Goal: Task Accomplishment & Management: Use online tool/utility

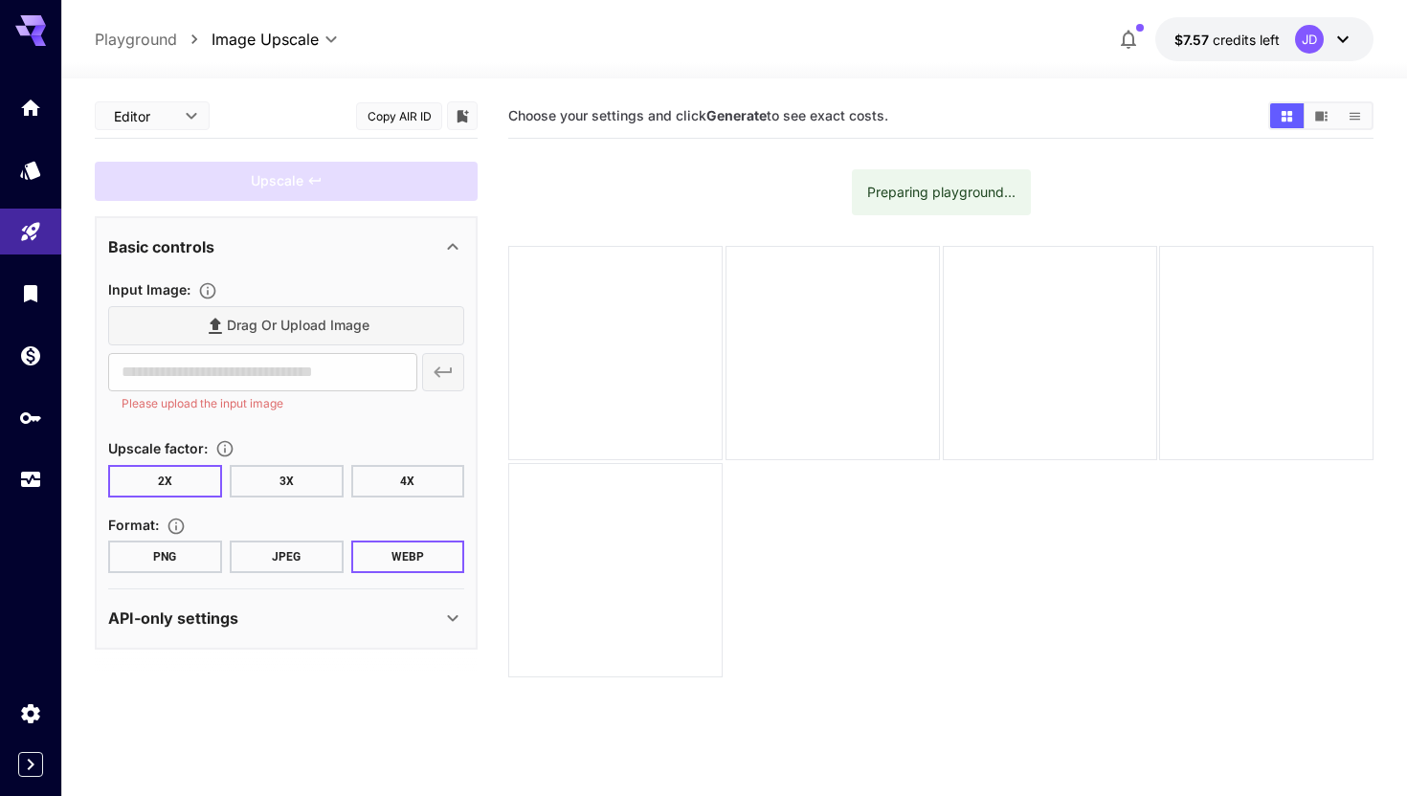
click at [290, 331] on div "Drag or upload image" at bounding box center [286, 325] width 356 height 39
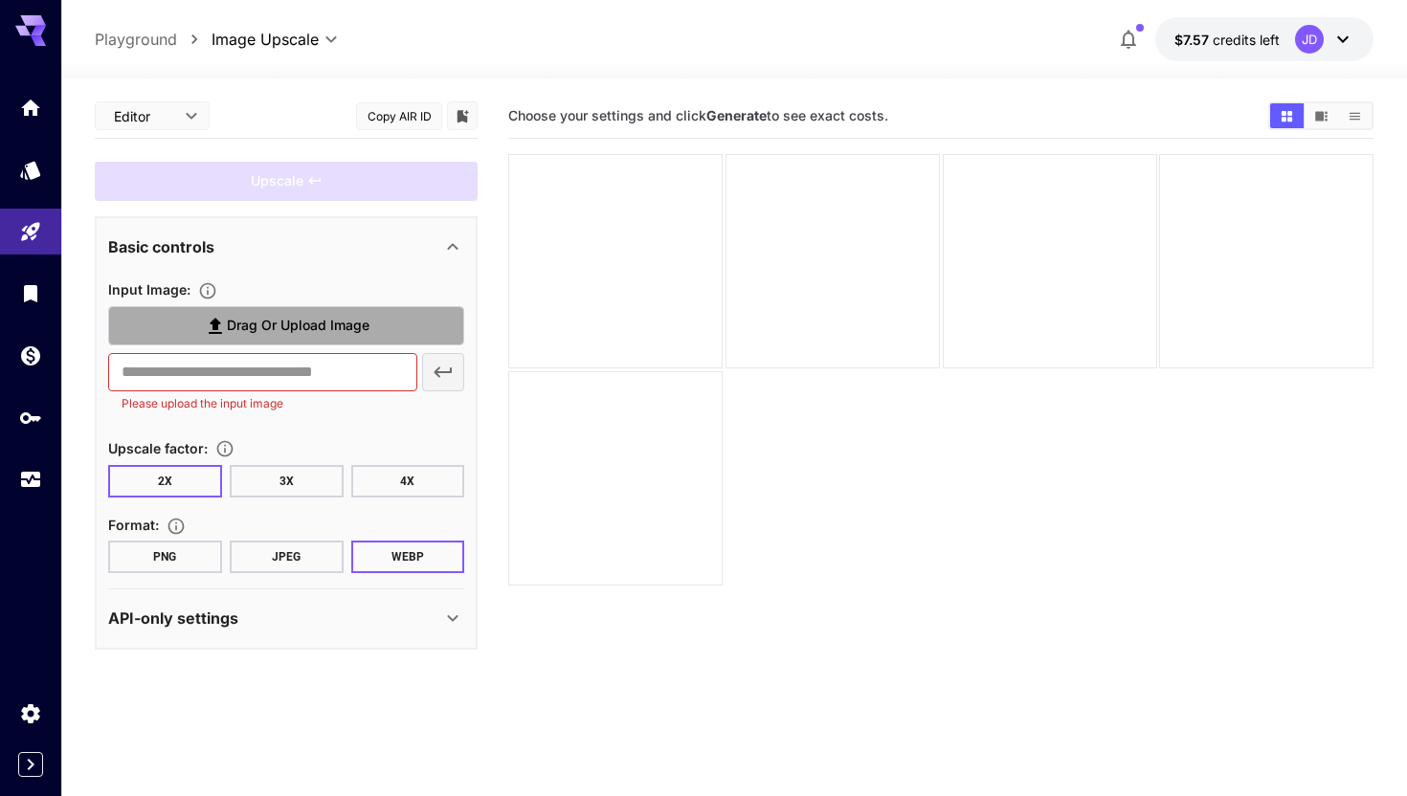
click at [290, 331] on span "Drag or upload image" at bounding box center [298, 326] width 143 height 24
click at [0, 0] on input "Drag or upload image" at bounding box center [0, 0] width 0 height 0
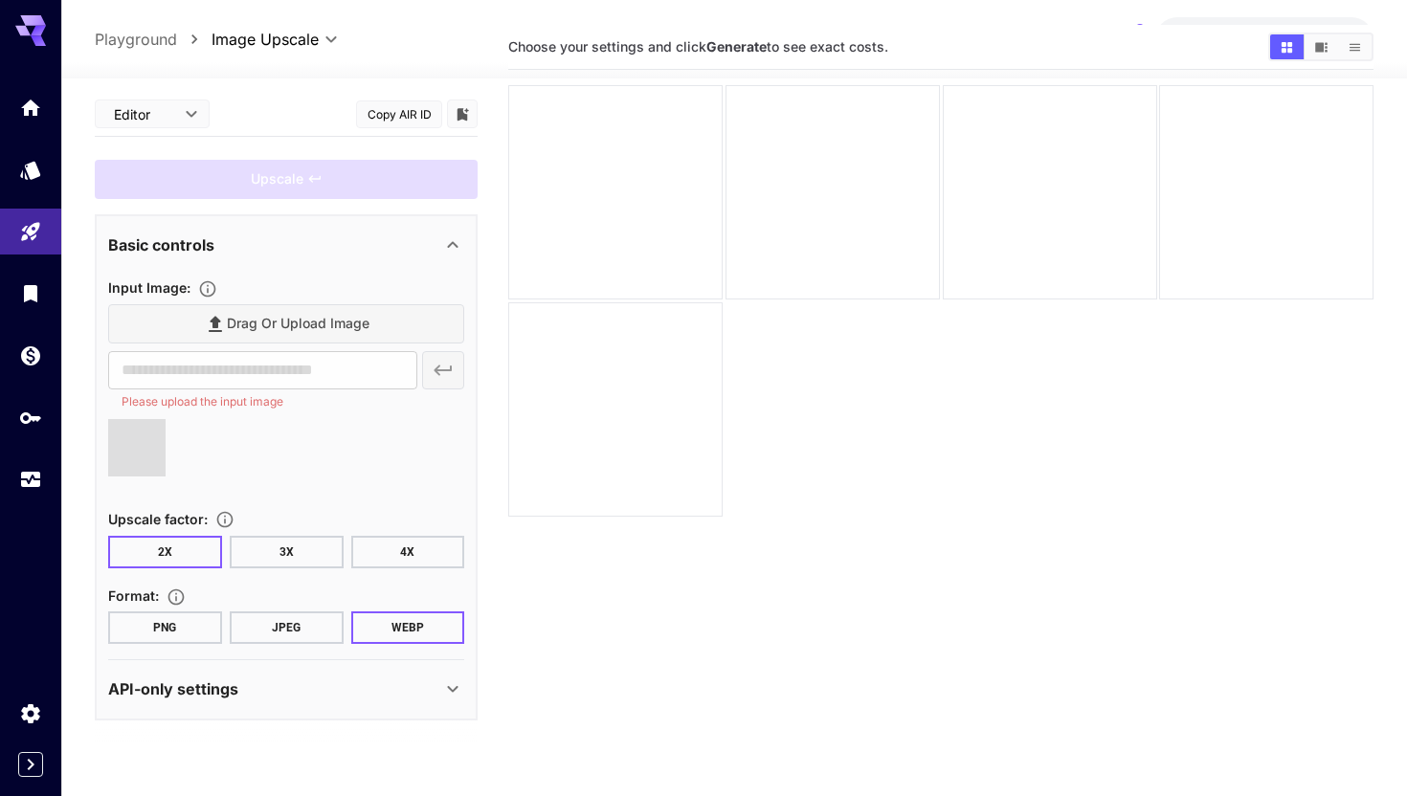
scroll to position [77, 0]
type input "**********"
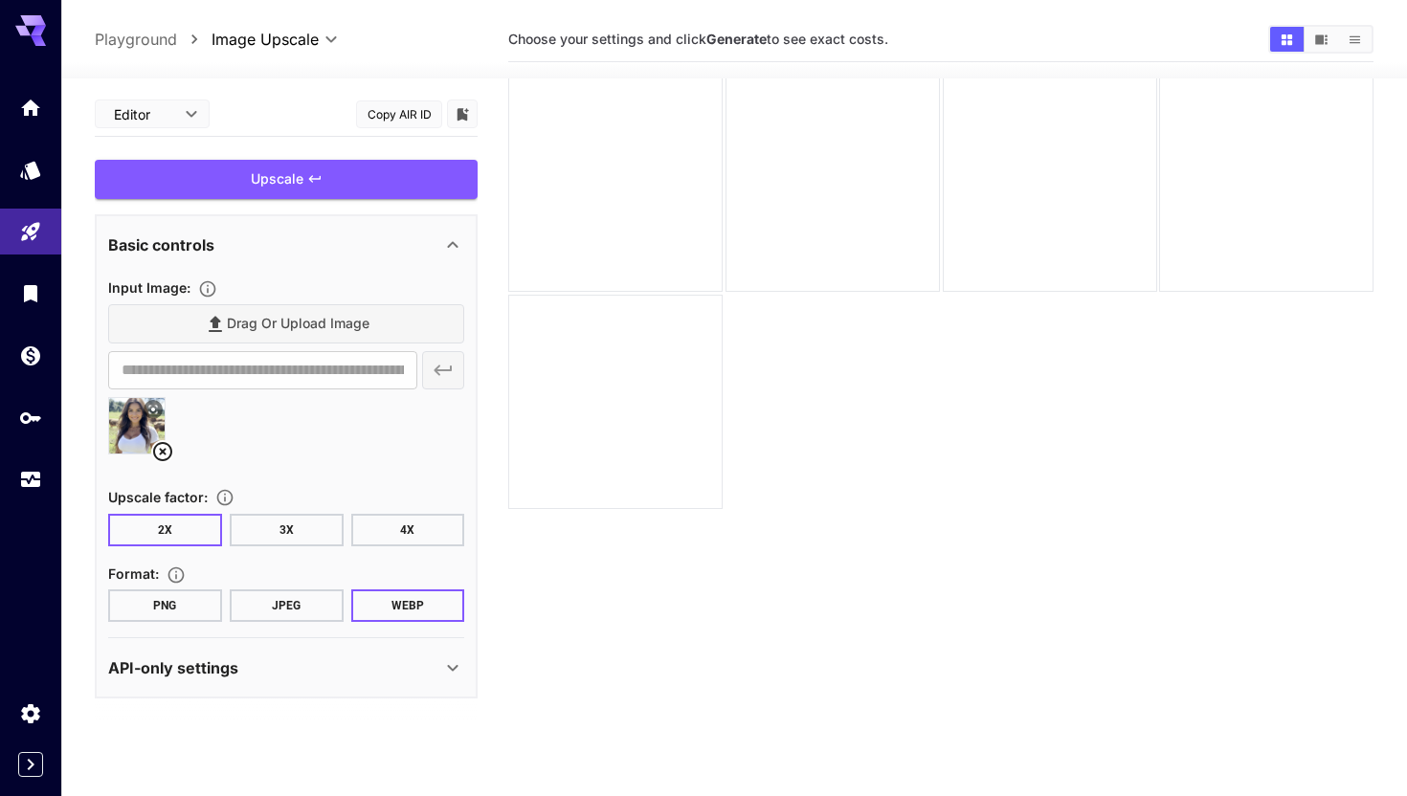
click at [287, 600] on button "JPEG" at bounding box center [287, 606] width 114 height 33
click at [184, 602] on button "PNG" at bounding box center [165, 606] width 114 height 33
click at [241, 604] on button "JPEG" at bounding box center [287, 606] width 114 height 33
click at [286, 170] on div "Upscale" at bounding box center [286, 179] width 383 height 39
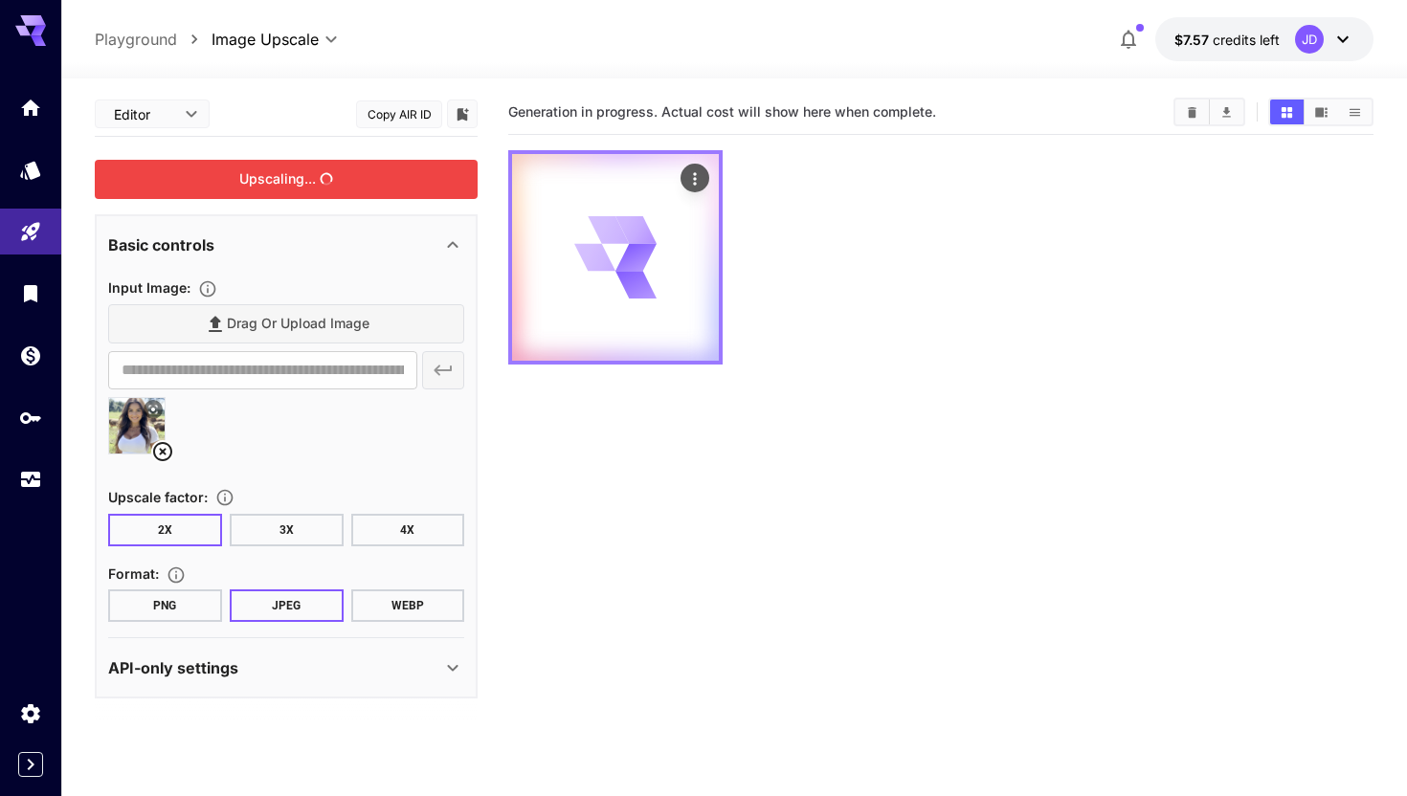
scroll to position [0, 0]
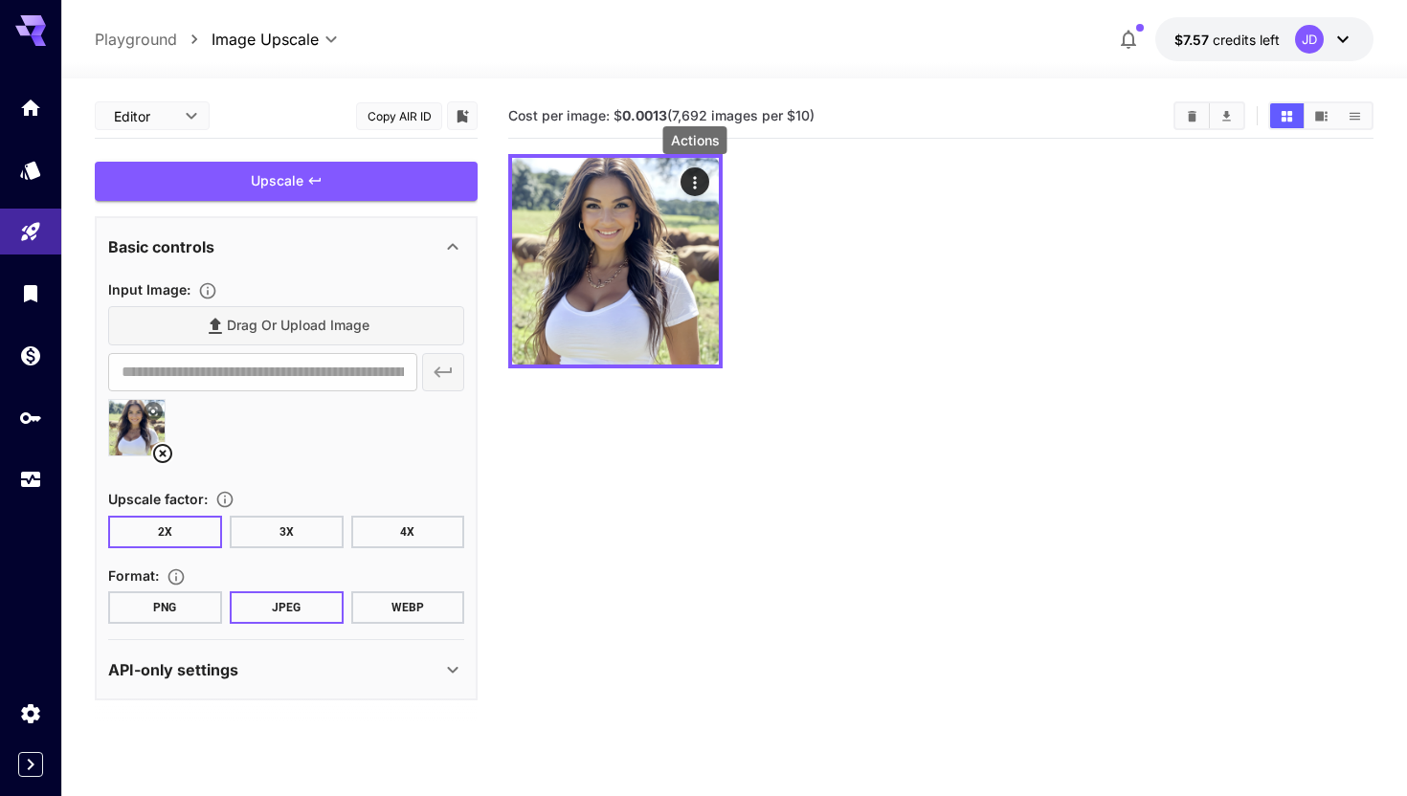
click at [694, 189] on icon "Actions" at bounding box center [694, 182] width 3 height 12
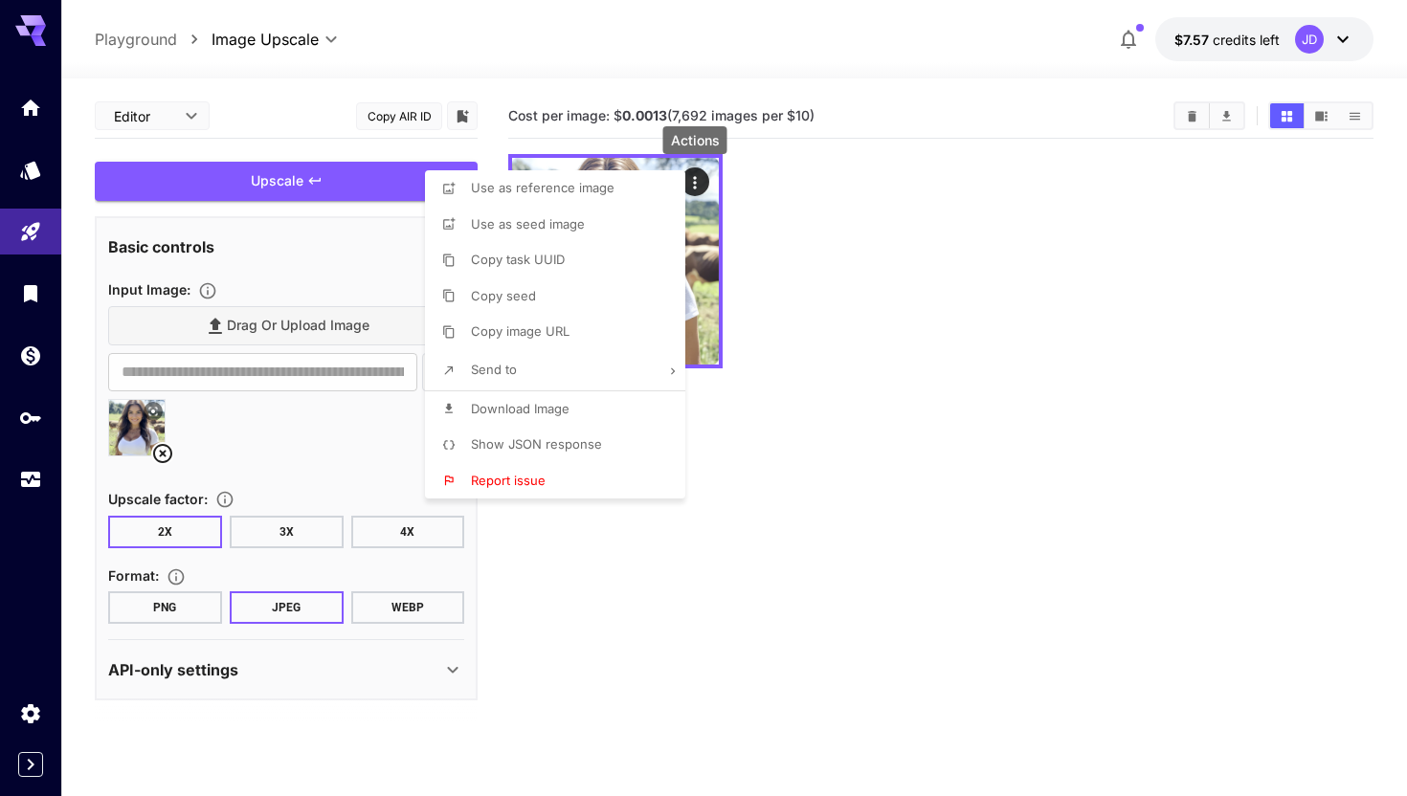
click at [810, 241] on div at bounding box center [703, 398] width 1407 height 796
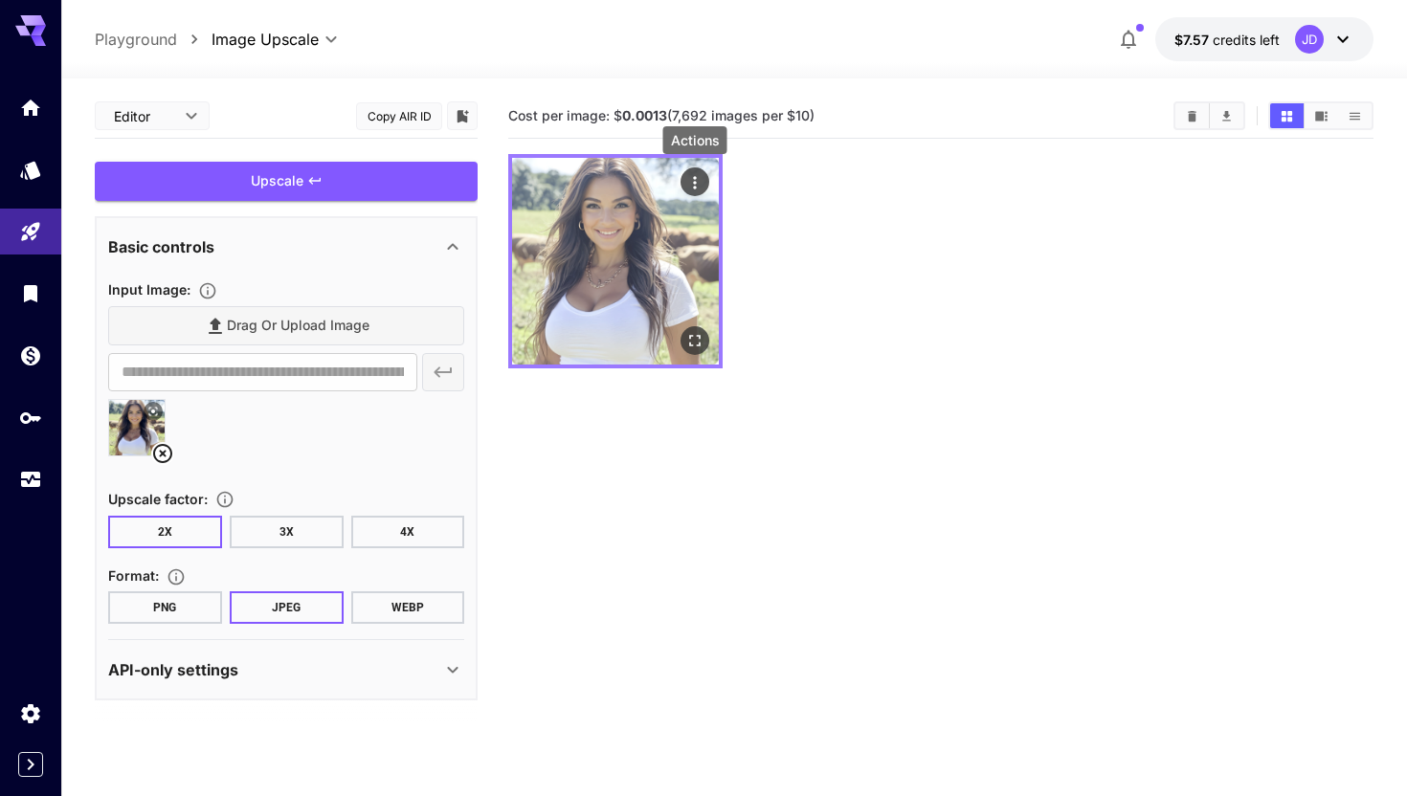
click at [676, 239] on img at bounding box center [615, 261] width 207 height 207
click at [686, 339] on icon "Open in fullscreen" at bounding box center [694, 340] width 19 height 19
click at [698, 173] on icon "Actions" at bounding box center [694, 182] width 19 height 19
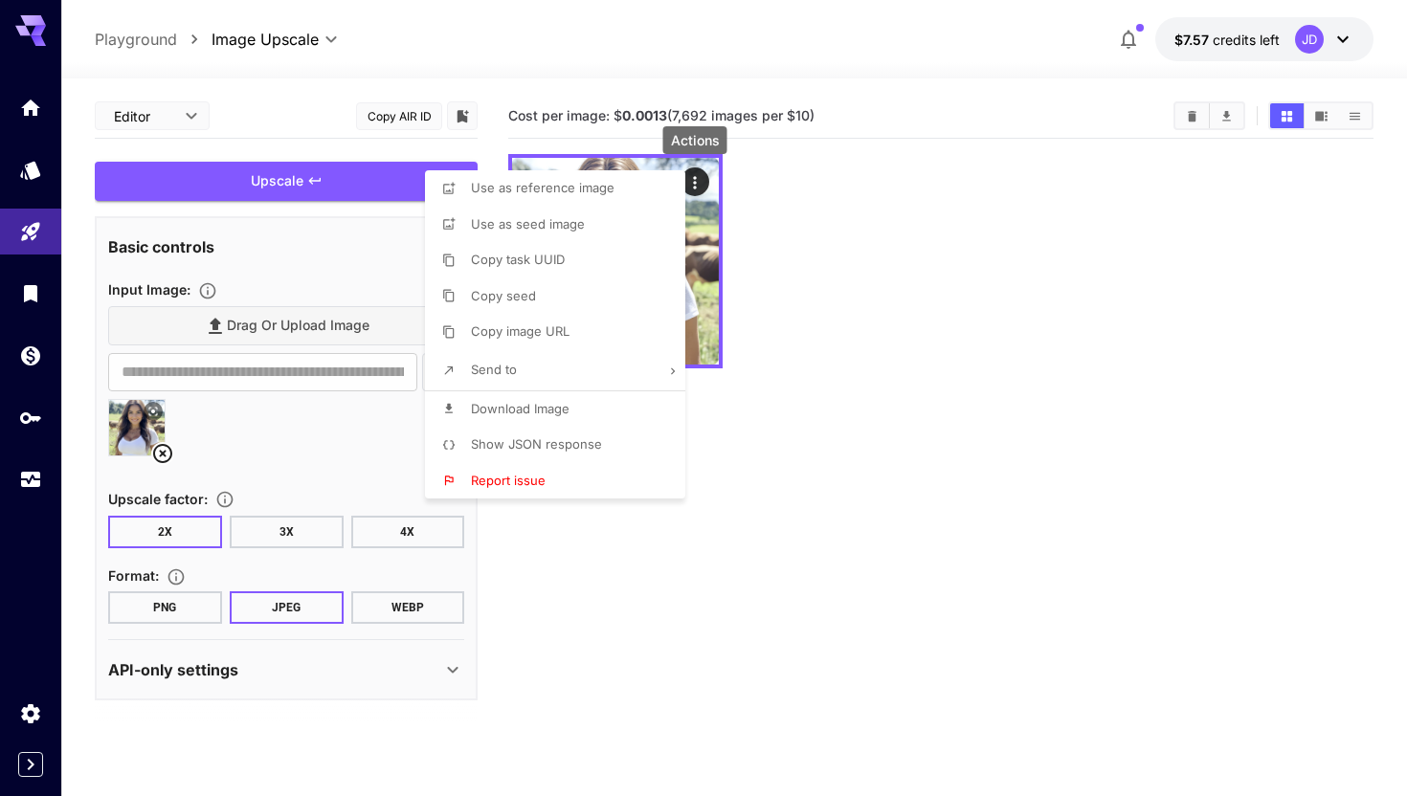
click at [557, 415] on span "Download Image" at bounding box center [520, 408] width 99 height 15
click at [297, 407] on div at bounding box center [703, 398] width 1407 height 796
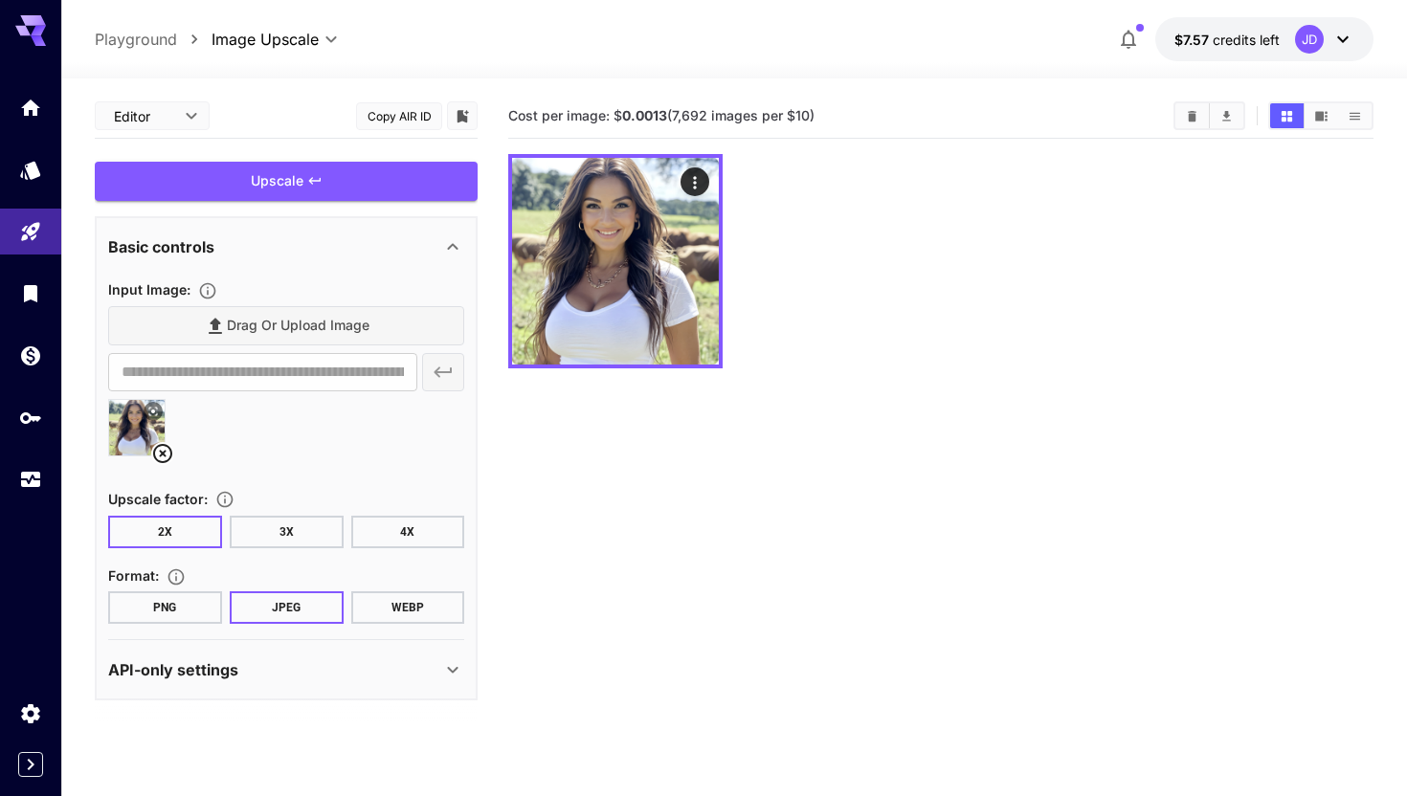
click at [301, 309] on div "Drag or upload image" at bounding box center [286, 325] width 356 height 39
click at [301, 326] on div "Drag or upload image" at bounding box center [286, 325] width 356 height 39
click at [379, 325] on div "Drag or upload image" at bounding box center [286, 325] width 356 height 39
click at [339, 391] on section "**********" at bounding box center [286, 389] width 356 height 166
click at [372, 326] on div "Drag or upload image" at bounding box center [286, 325] width 356 height 39
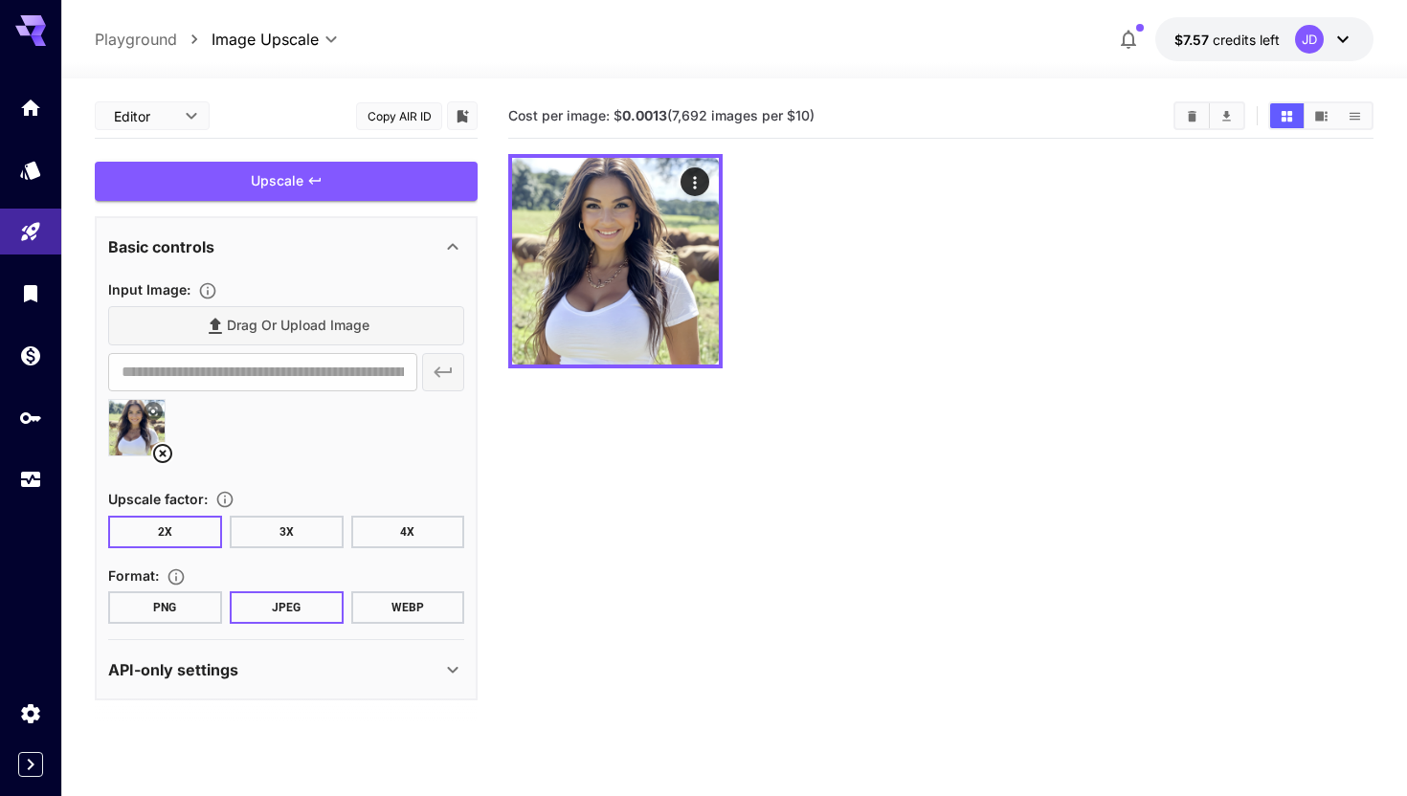
click at [295, 337] on div "Drag or upload image" at bounding box center [286, 325] width 356 height 39
click at [700, 510] on section "Cost per image: $ 0.0013 (7,692 images per $10)" at bounding box center [940, 492] width 865 height 796
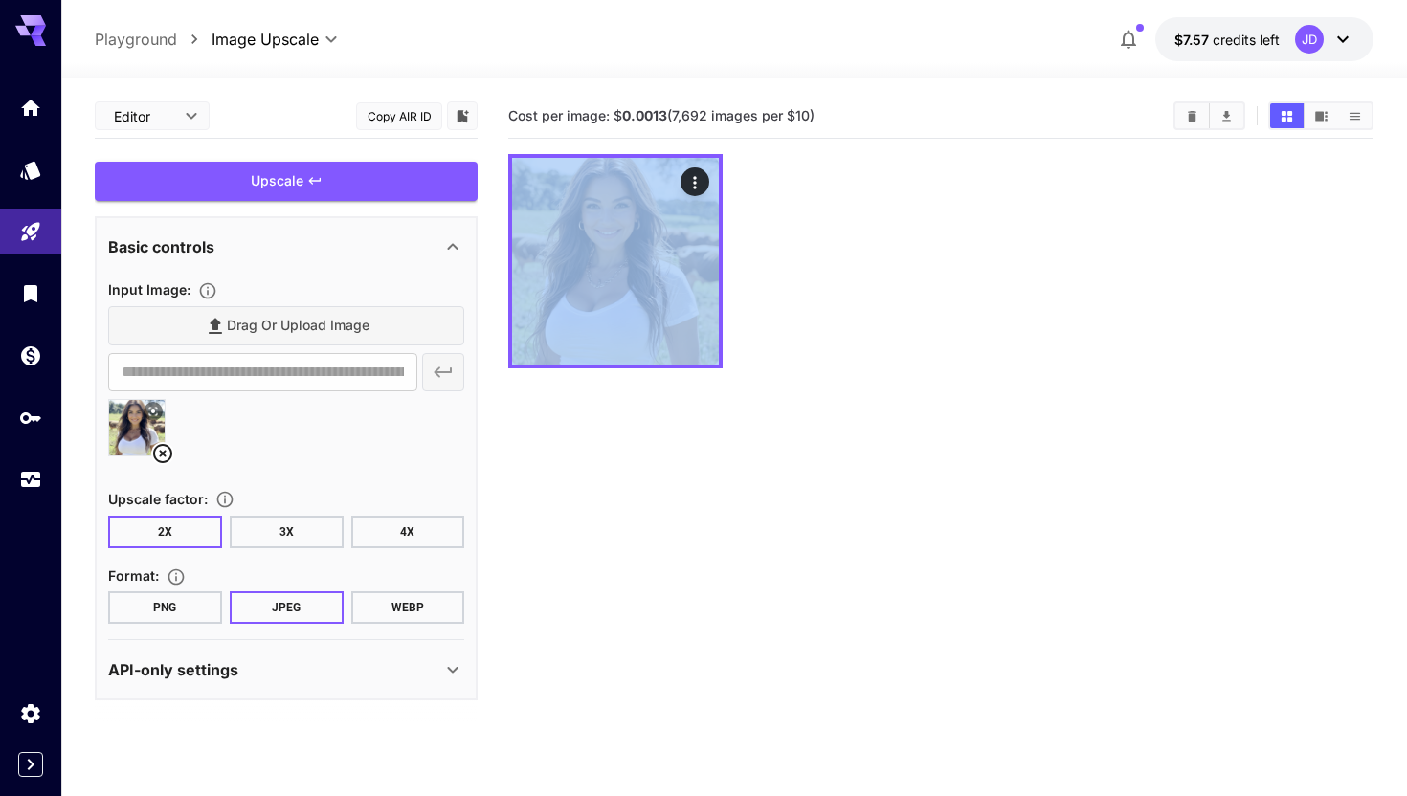
click at [700, 510] on section "Cost per image: $ 0.0013 (7,692 images per $10)" at bounding box center [940, 492] width 865 height 796
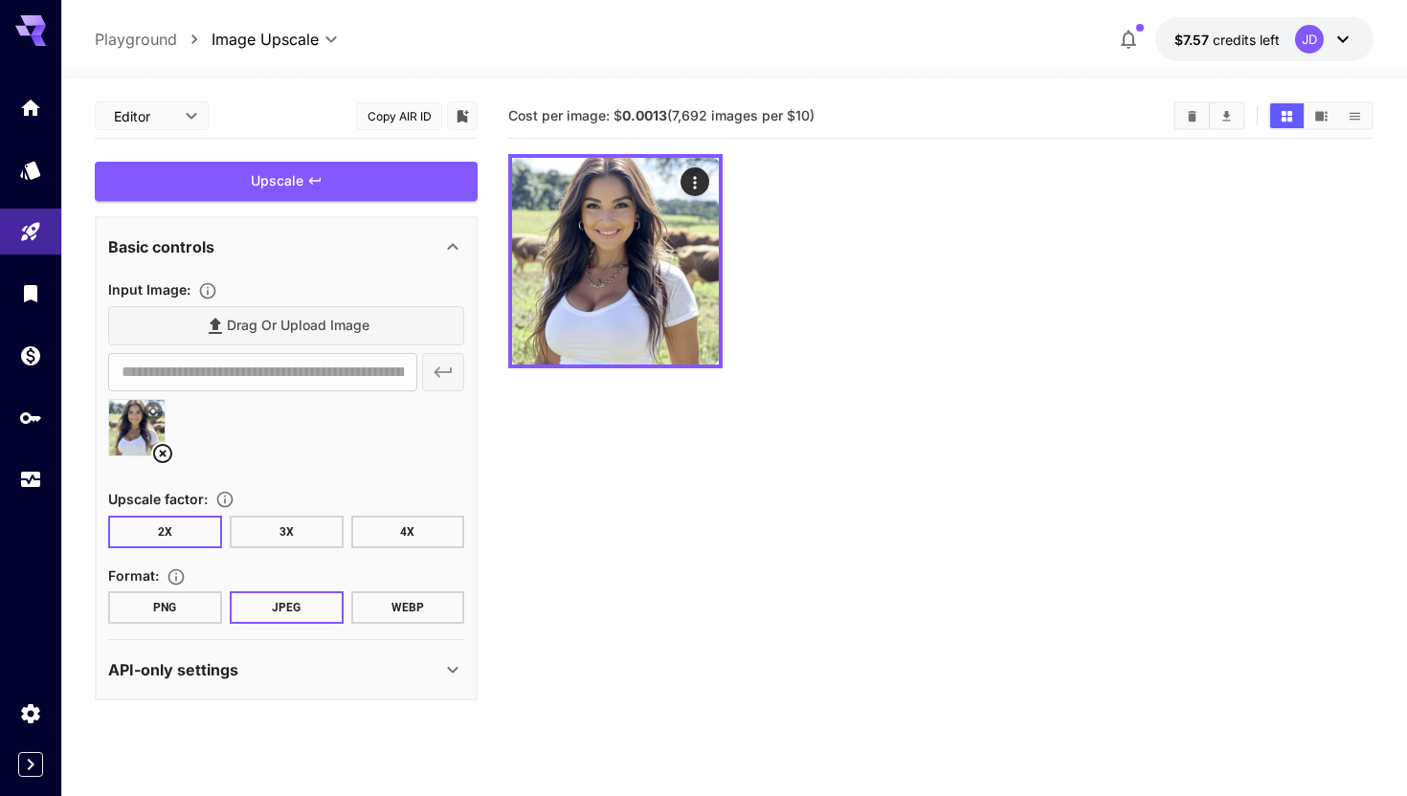
click at [339, 323] on div "Drag or upload image" at bounding box center [286, 325] width 356 height 39
click at [299, 309] on div "Drag or upload image" at bounding box center [286, 325] width 356 height 39
click at [299, 318] on div "Drag or upload image" at bounding box center [286, 325] width 356 height 39
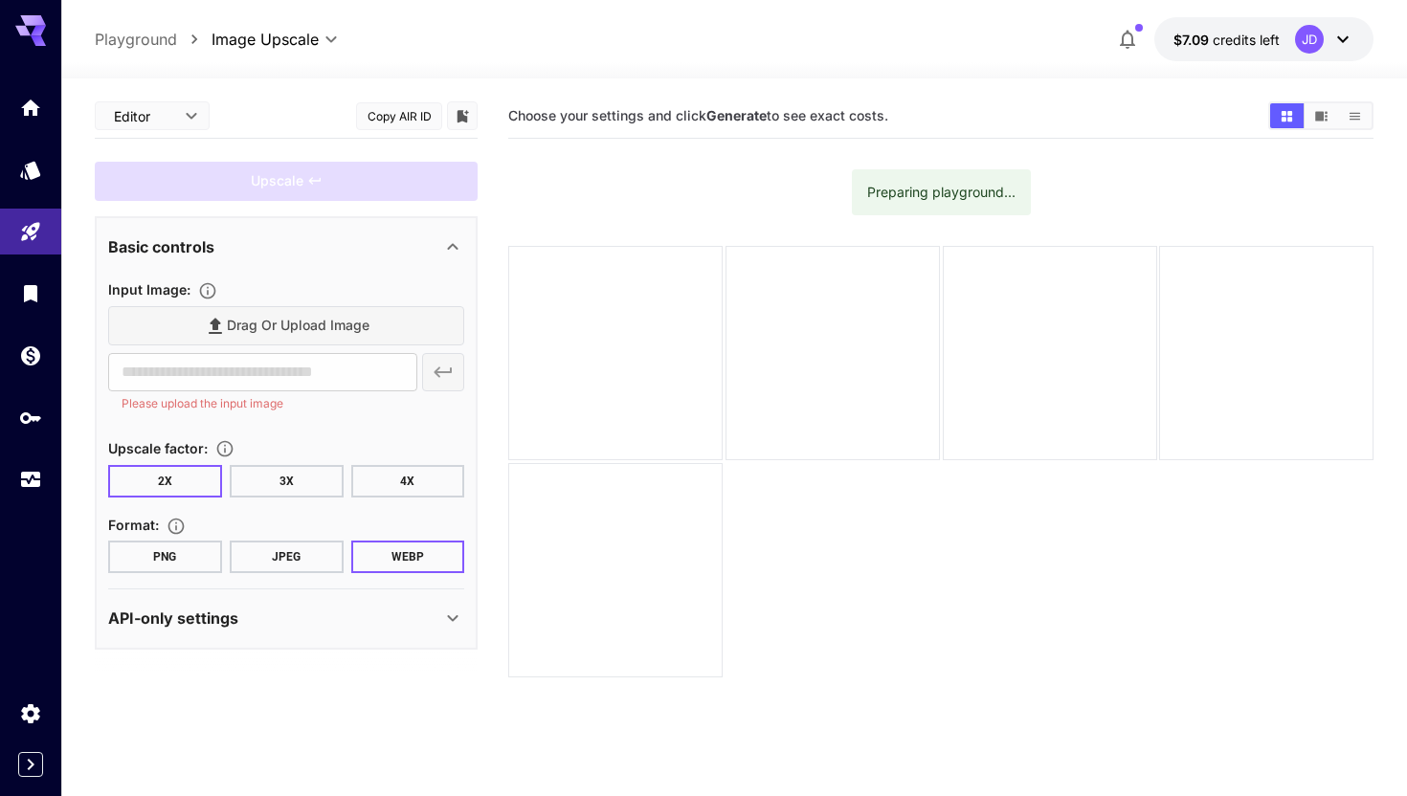
click at [311, 325] on div "Drag or upload image" at bounding box center [286, 325] width 356 height 39
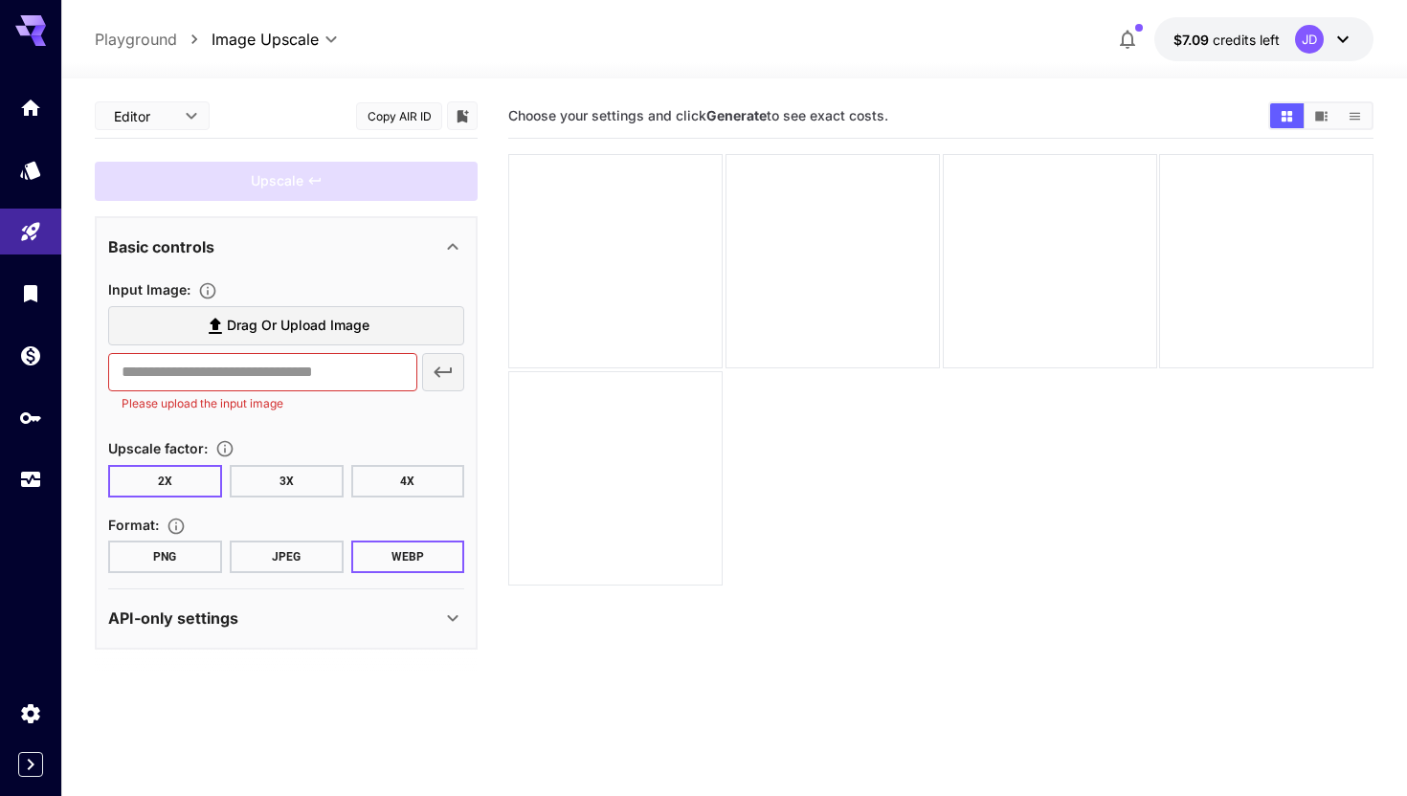
click at [284, 324] on span "Drag or upload image" at bounding box center [298, 326] width 143 height 24
click at [0, 0] on input "Drag or upload image" at bounding box center [0, 0] width 0 height 0
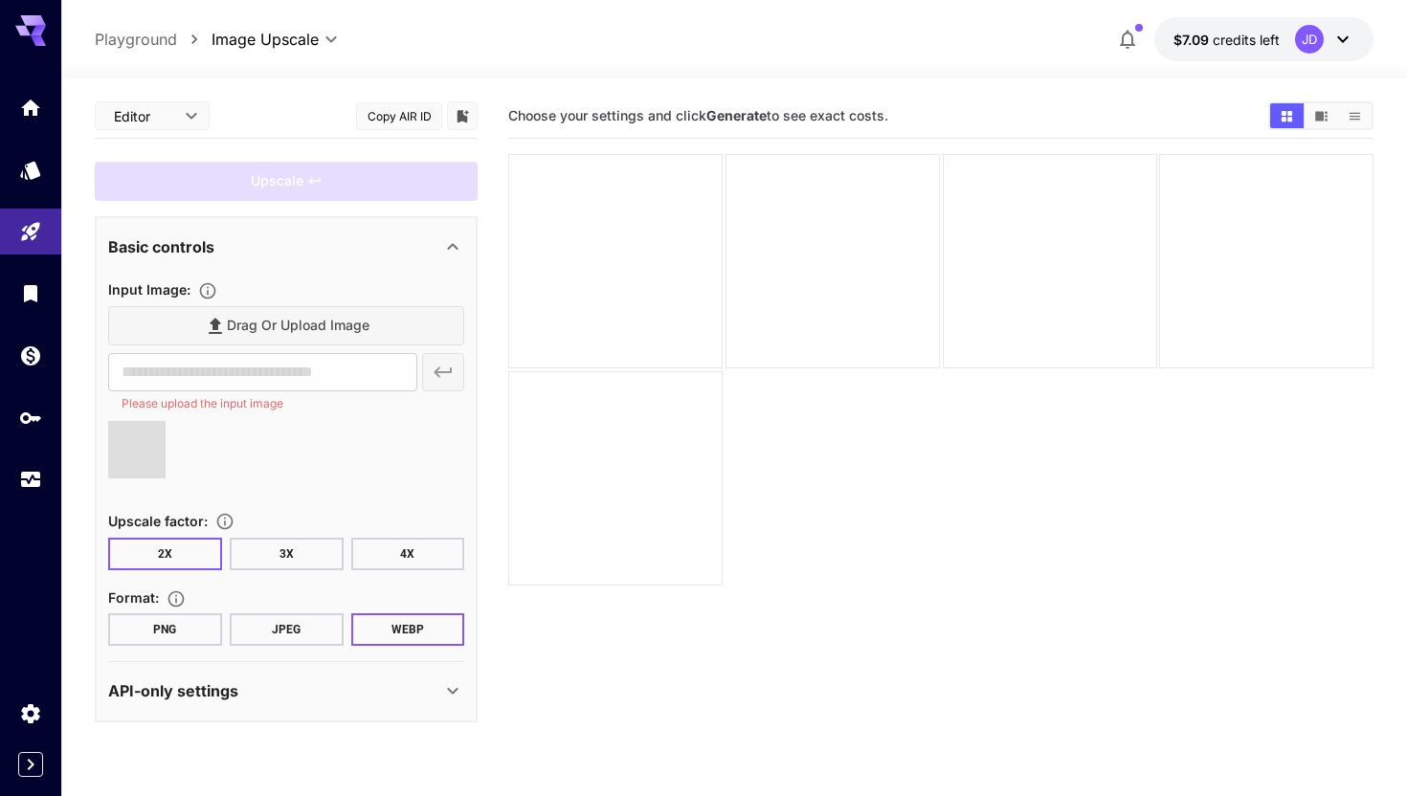
type input "**********"
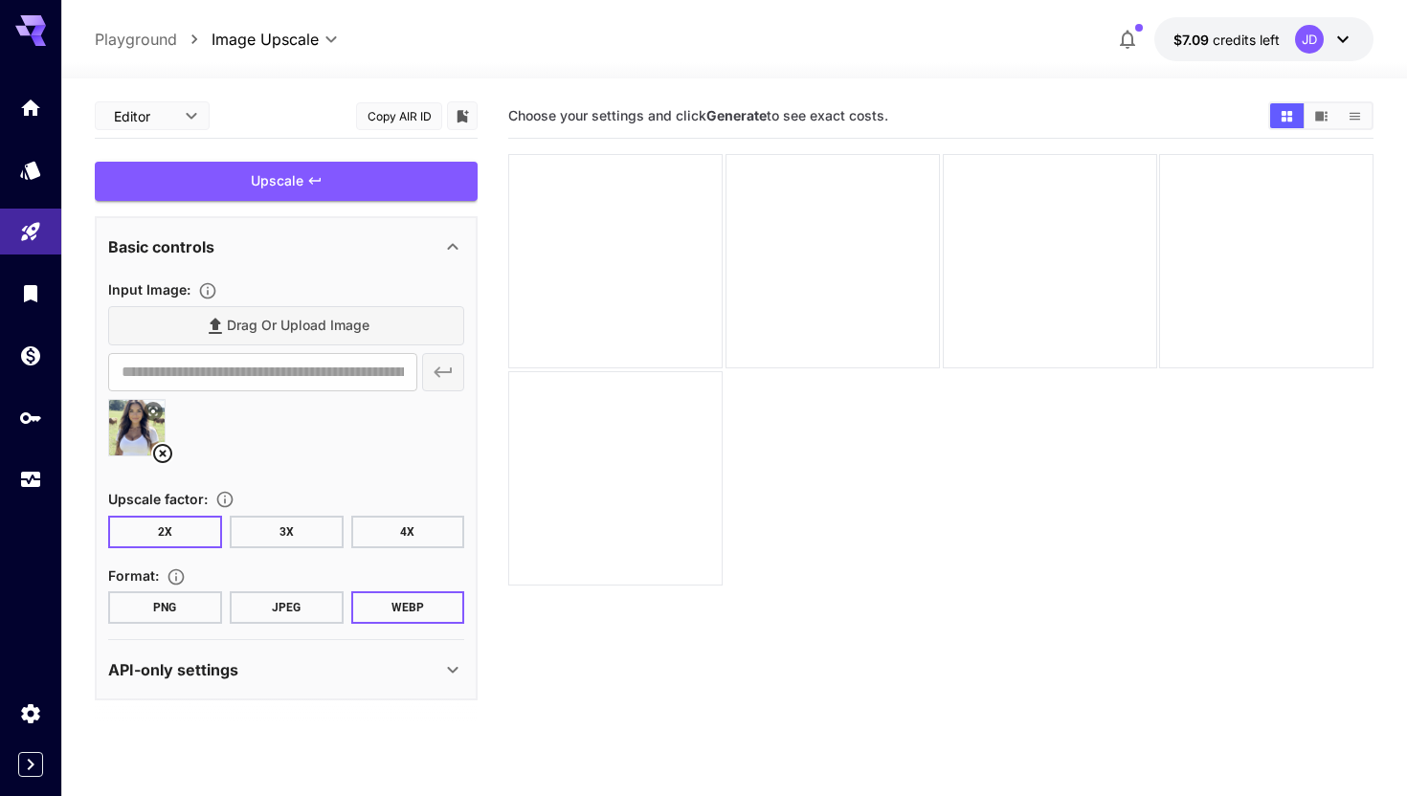
click at [195, 613] on button "PNG" at bounding box center [165, 607] width 114 height 33
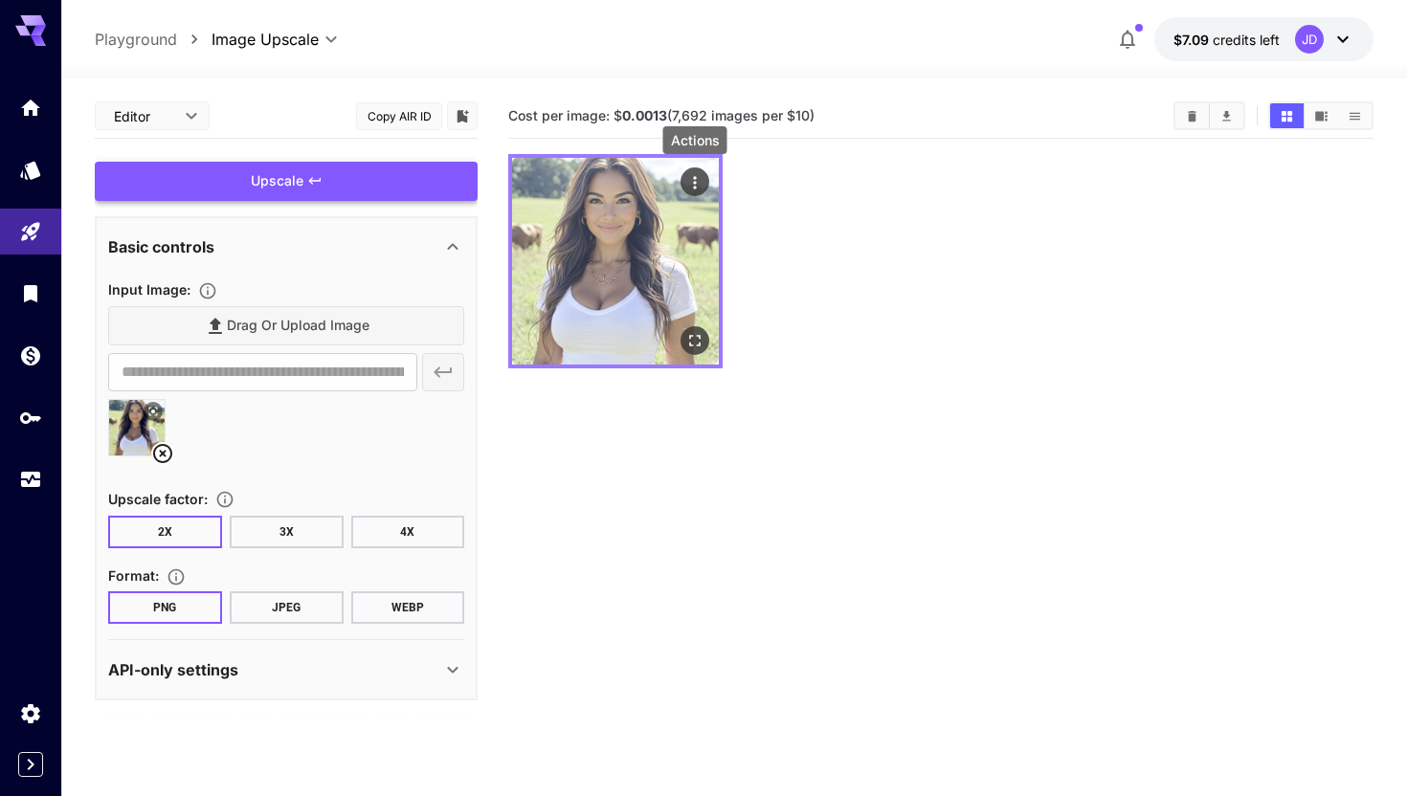
click at [689, 177] on icon "Actions" at bounding box center [694, 182] width 19 height 19
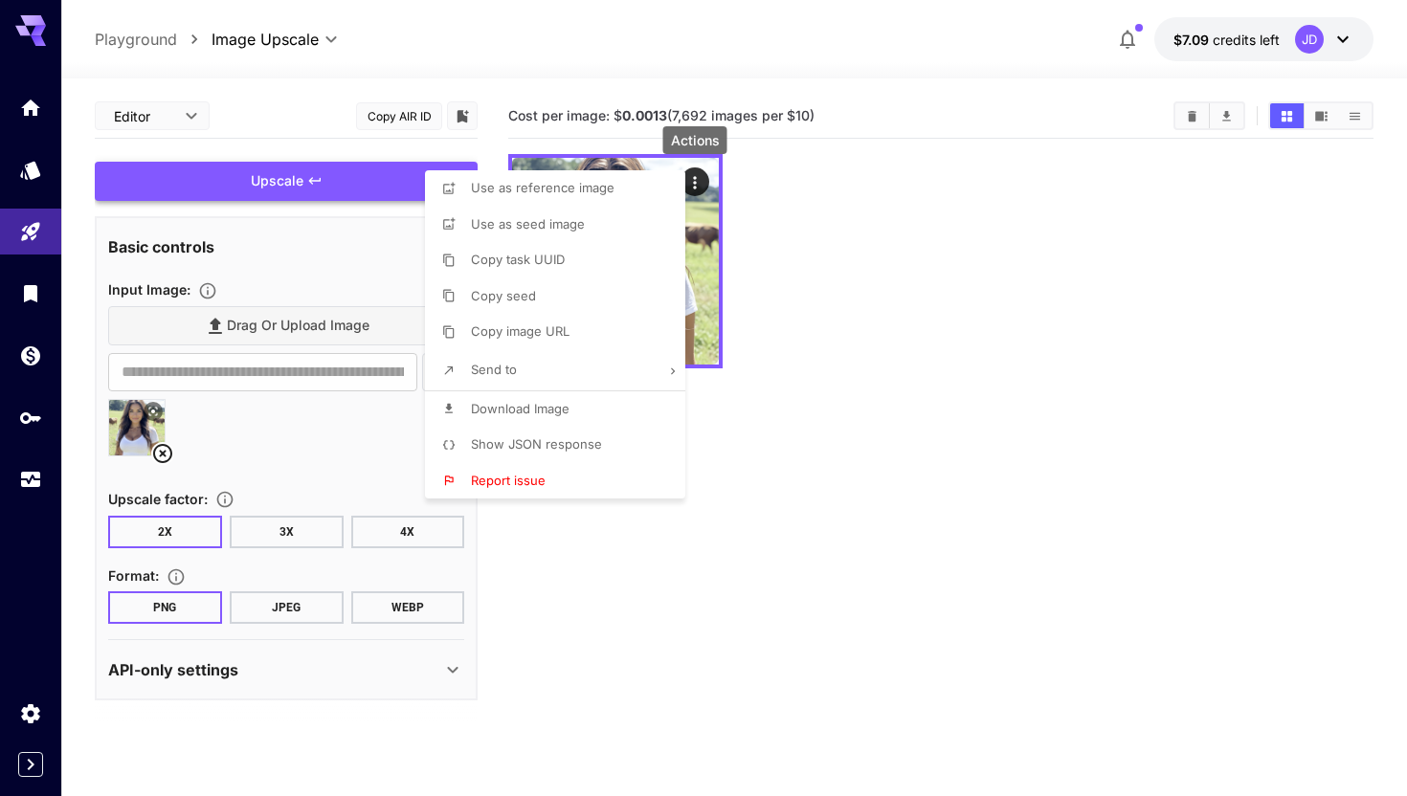
click at [517, 410] on span "Download Image" at bounding box center [520, 408] width 99 height 15
click at [284, 298] on div at bounding box center [703, 398] width 1407 height 796
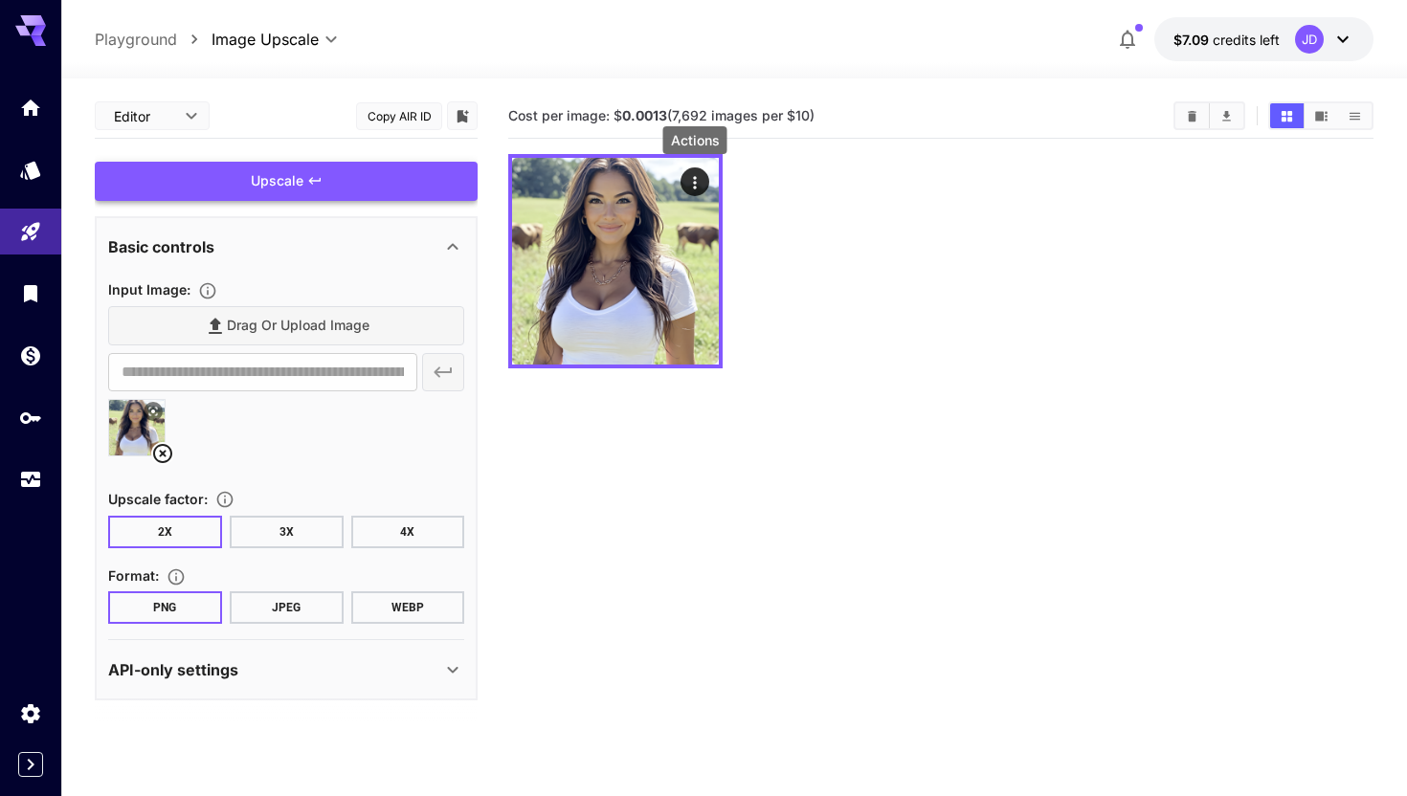
click at [283, 338] on div "Drag or upload image" at bounding box center [286, 325] width 356 height 39
click at [232, 317] on div "Drag or upload image" at bounding box center [286, 325] width 356 height 39
click at [243, 328] on div "Drag or upload image" at bounding box center [286, 325] width 356 height 39
click at [222, 66] on div at bounding box center [734, 67] width 1346 height 23
click at [241, 47] on body "**********" at bounding box center [703, 474] width 1407 height 948
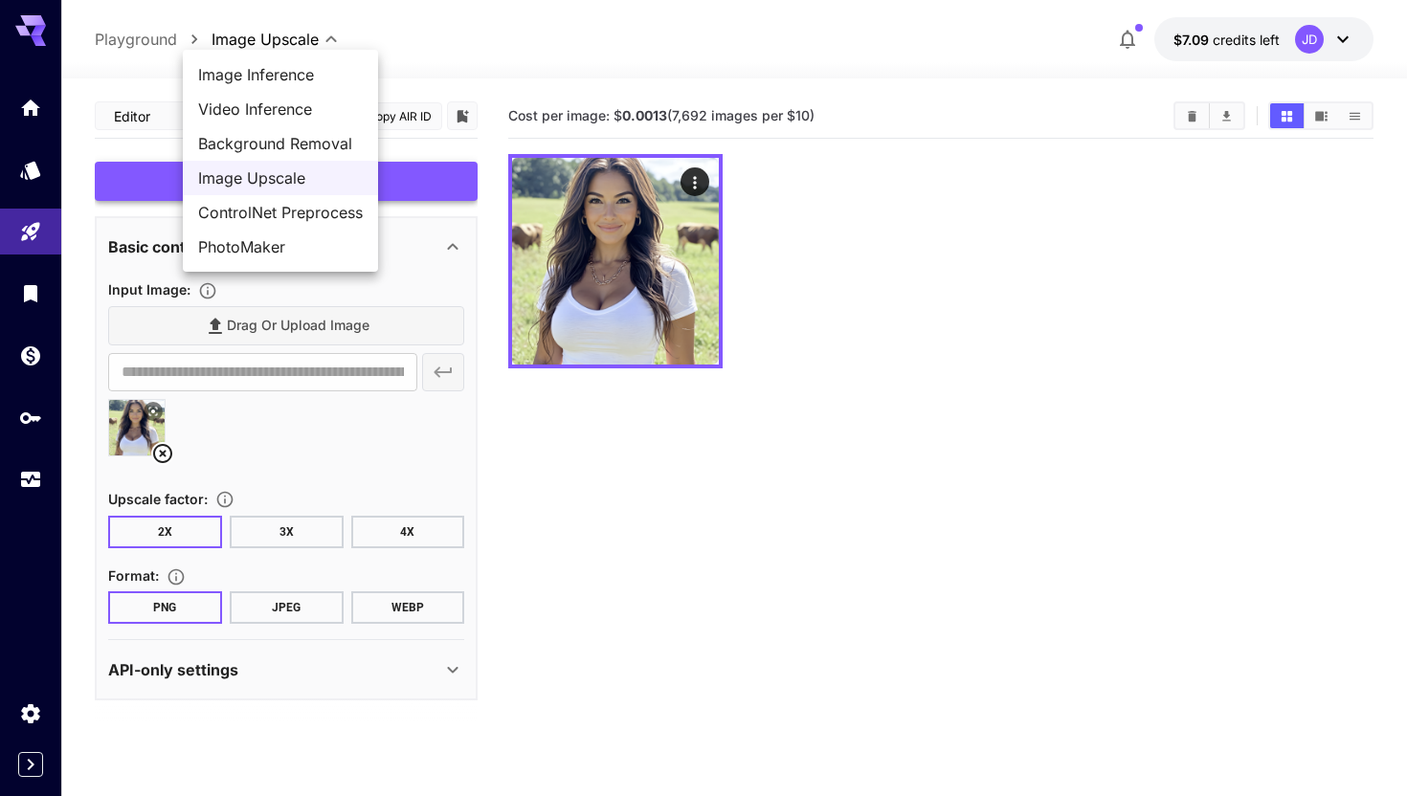
click at [257, 50] on ul "Image Inference Video Inference Background Removal Image Upscale ControlNet Pre…" at bounding box center [280, 161] width 195 height 222
click at [211, 400] on div at bounding box center [703, 398] width 1407 height 796
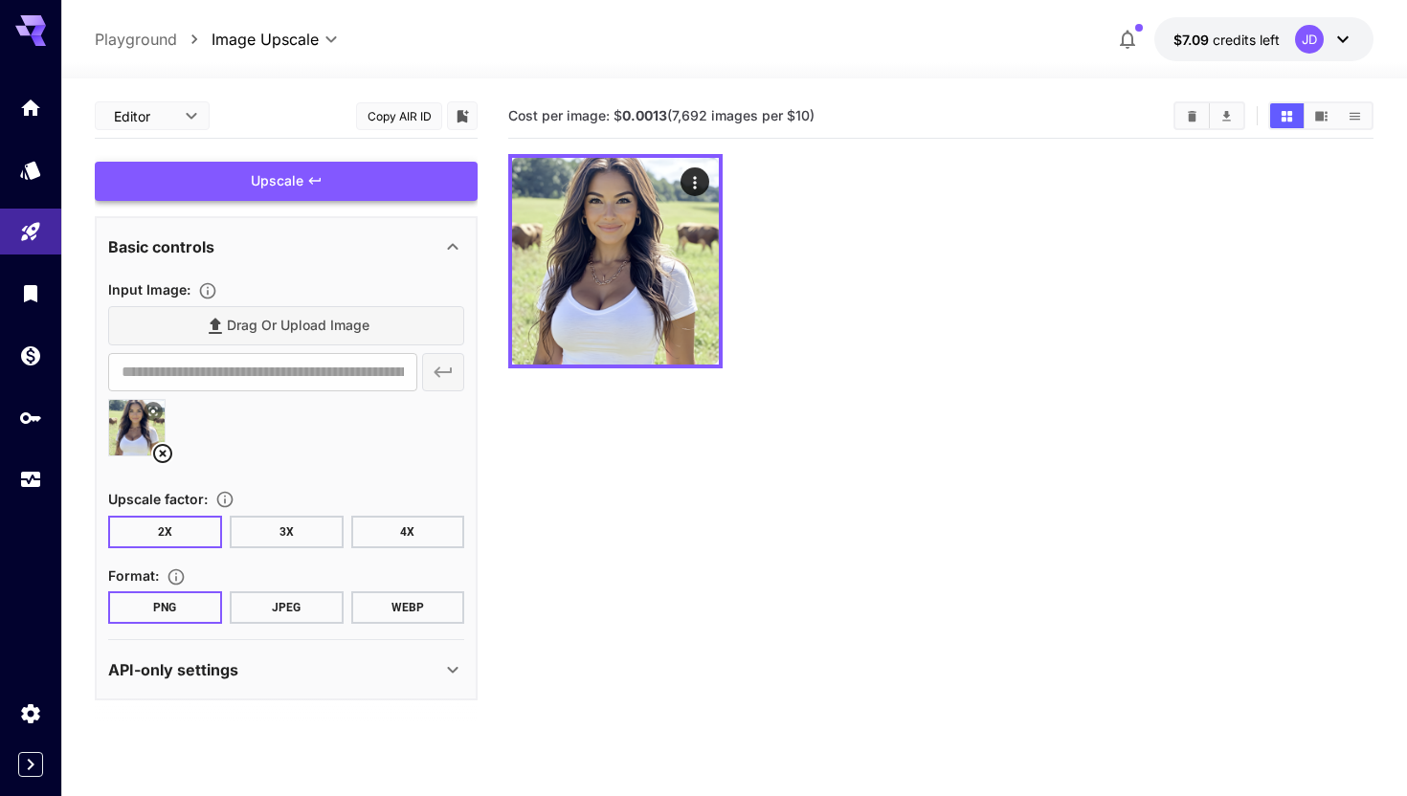
click at [250, 338] on div "Drag or upload image" at bounding box center [286, 325] width 356 height 39
click at [157, 452] on icon at bounding box center [162, 453] width 23 height 23
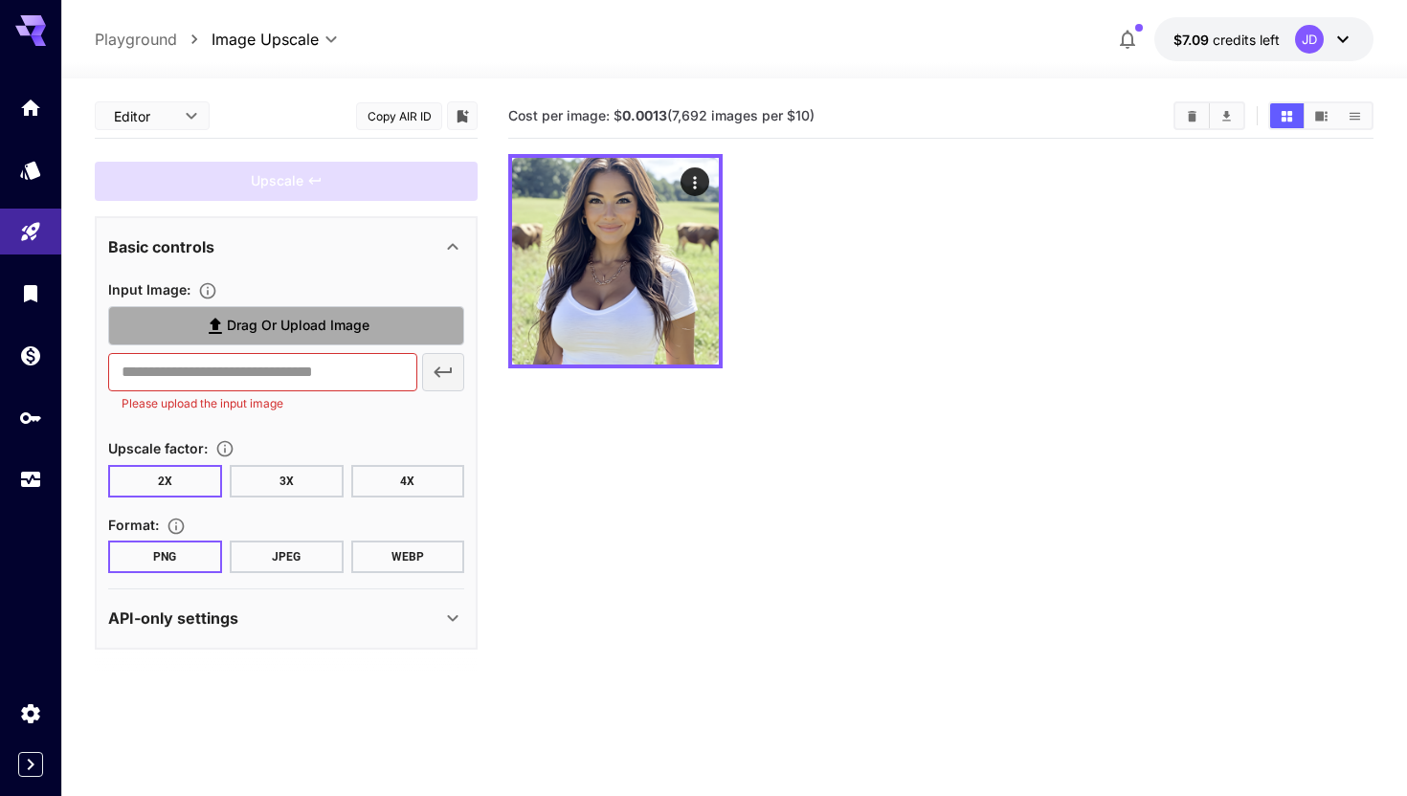
click at [248, 316] on span "Drag or upload image" at bounding box center [298, 326] width 143 height 24
click at [0, 0] on input "Drag or upload image" at bounding box center [0, 0] width 0 height 0
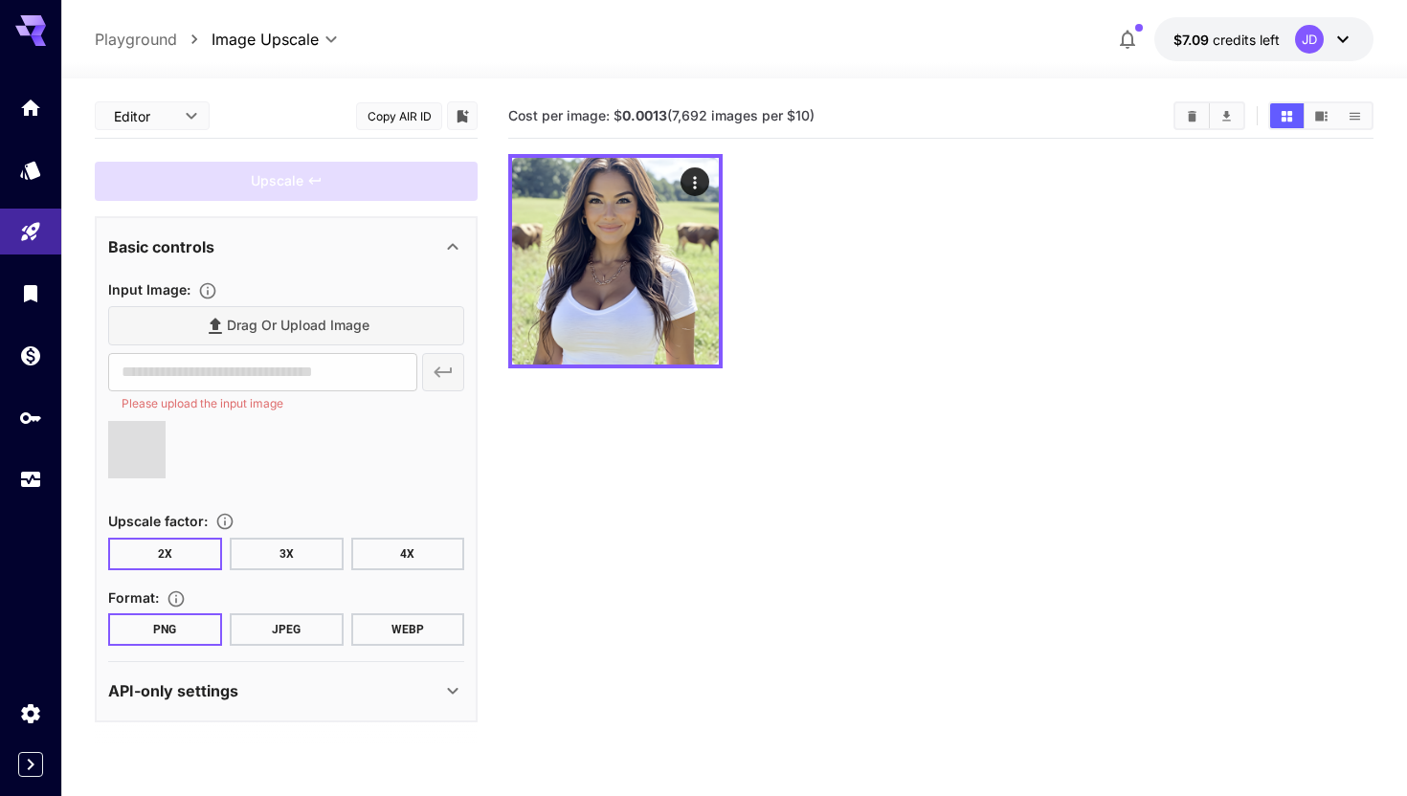
type input "**********"
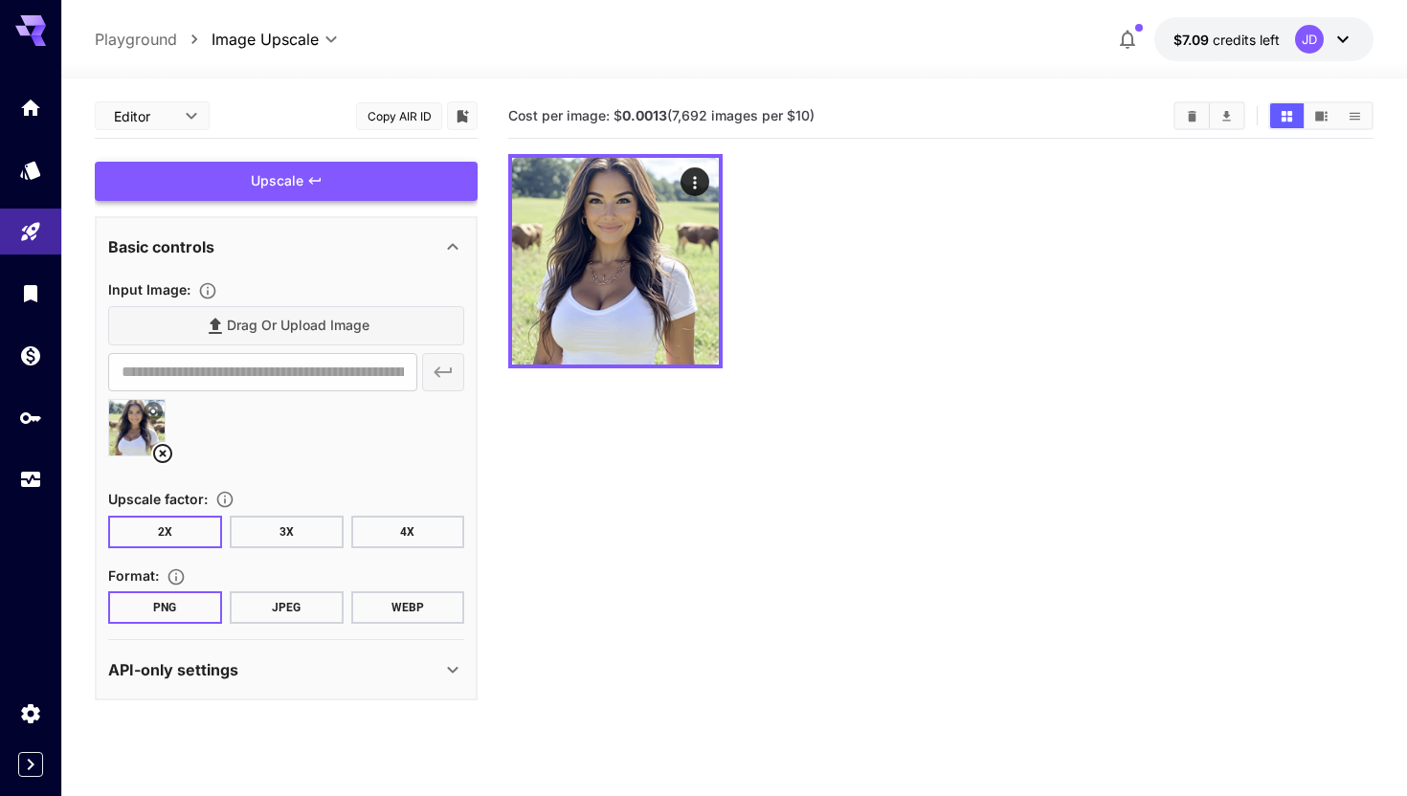
click at [320, 192] on div "Upscale" at bounding box center [286, 181] width 383 height 39
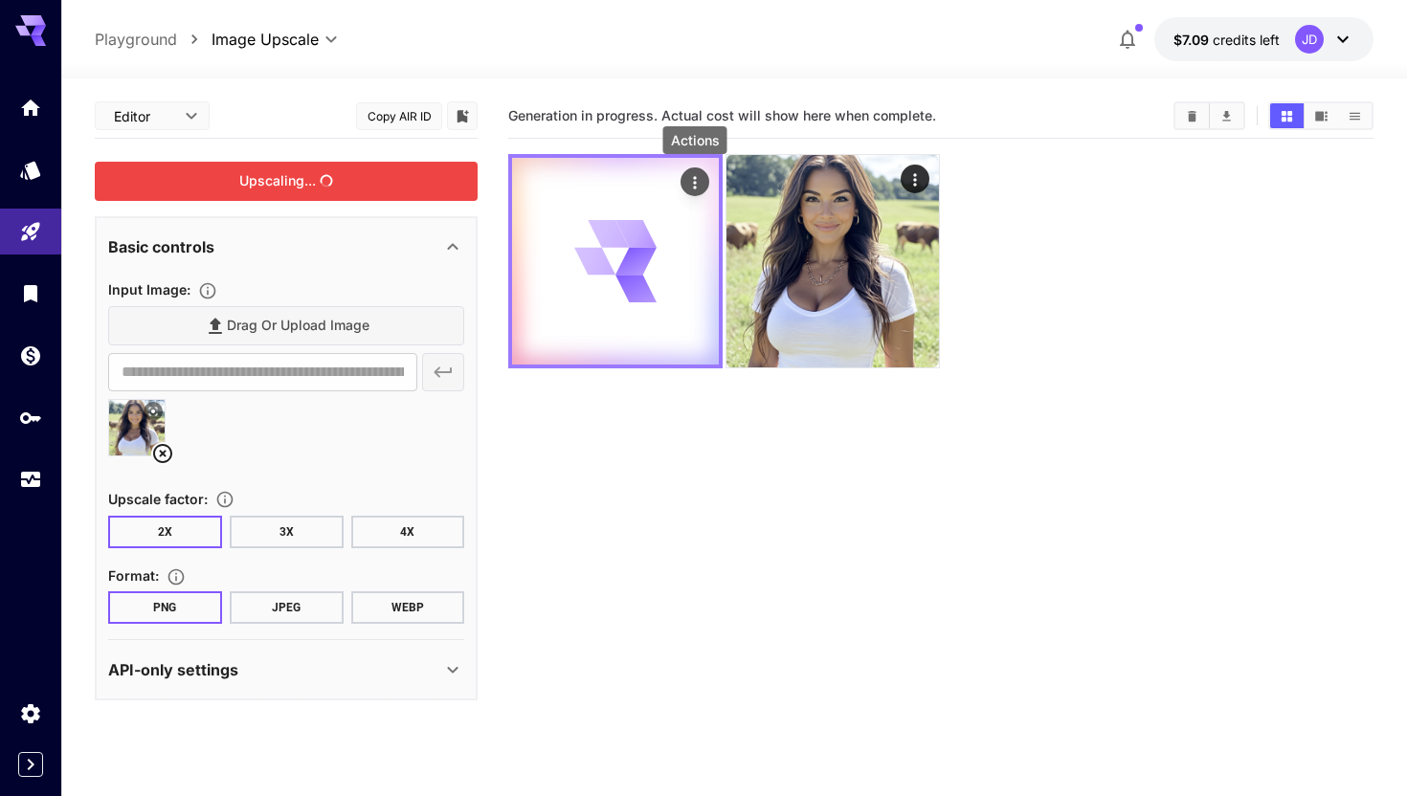
click at [691, 187] on icon "Actions" at bounding box center [694, 182] width 19 height 19
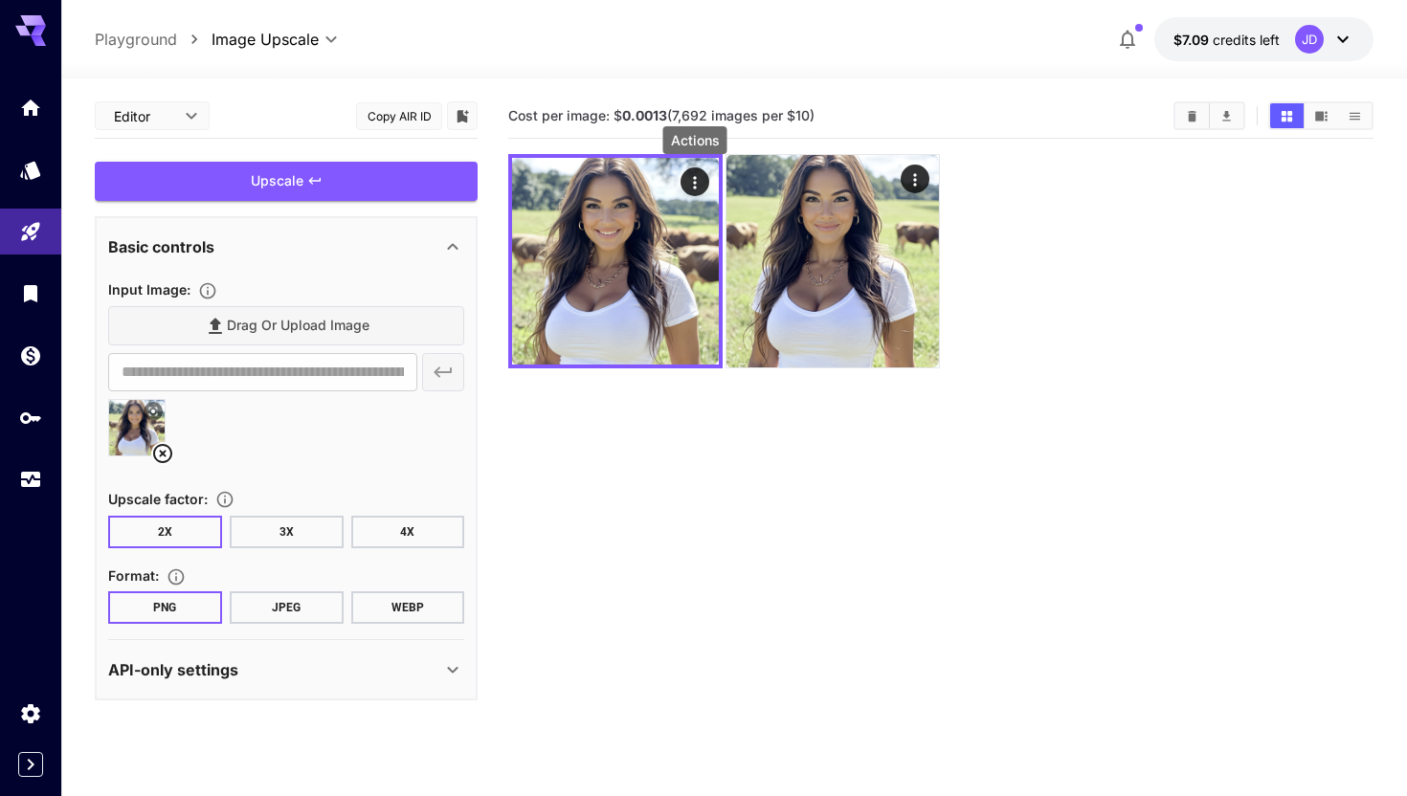
click at [691, 187] on icon "Actions" at bounding box center [694, 182] width 19 height 19
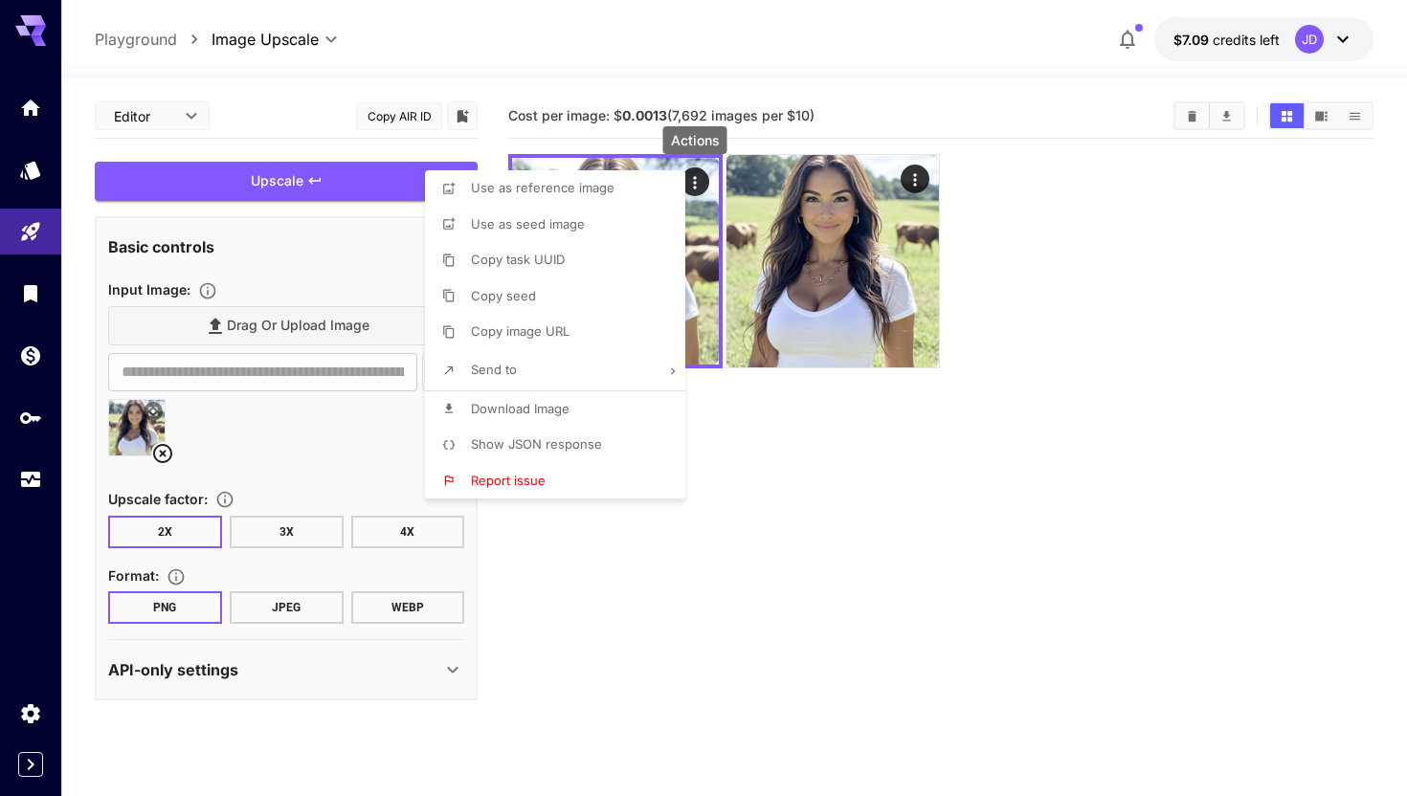
click at [548, 394] on li "Download Image" at bounding box center [561, 409] width 272 height 36
click at [871, 479] on div at bounding box center [703, 398] width 1407 height 796
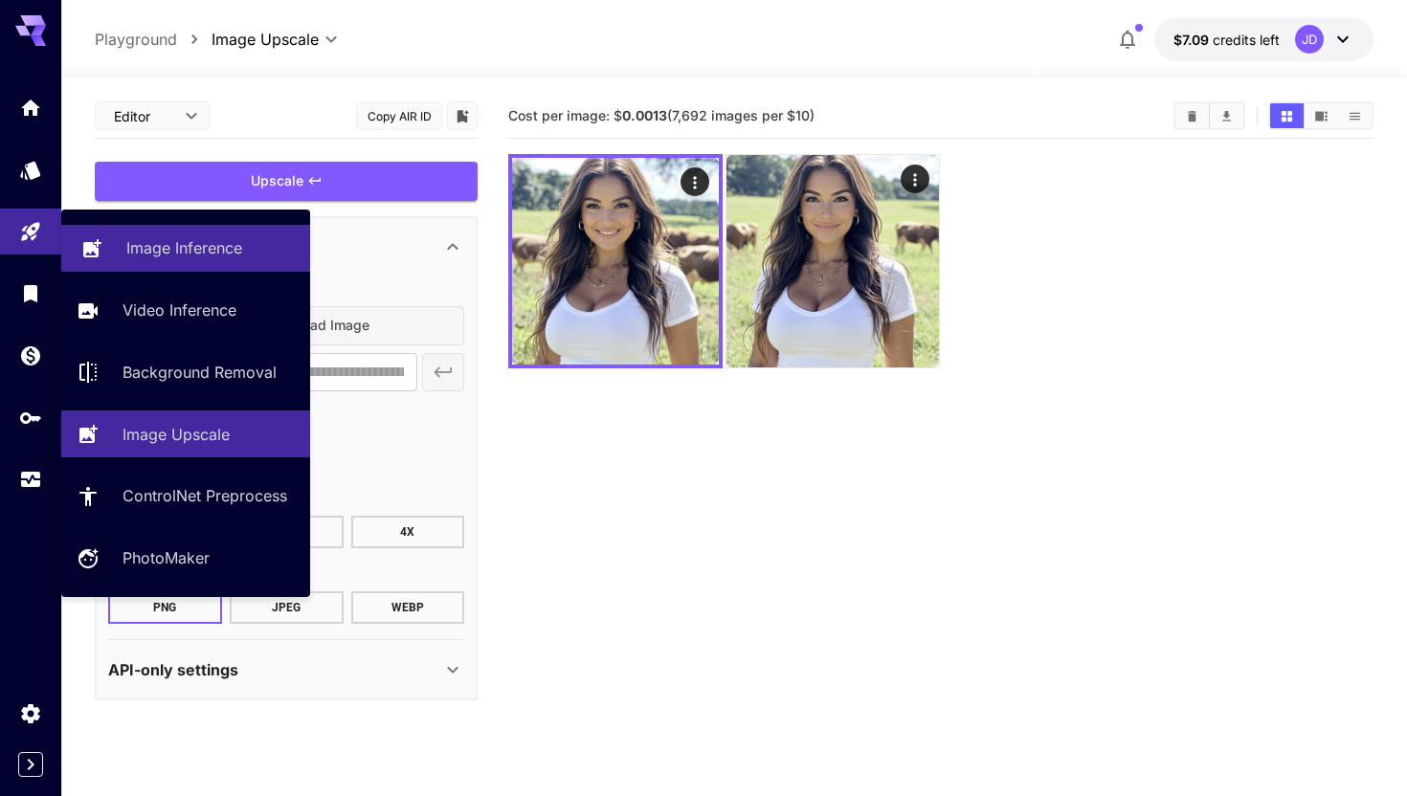
click at [175, 256] on p "Image Inference" at bounding box center [184, 247] width 116 height 23
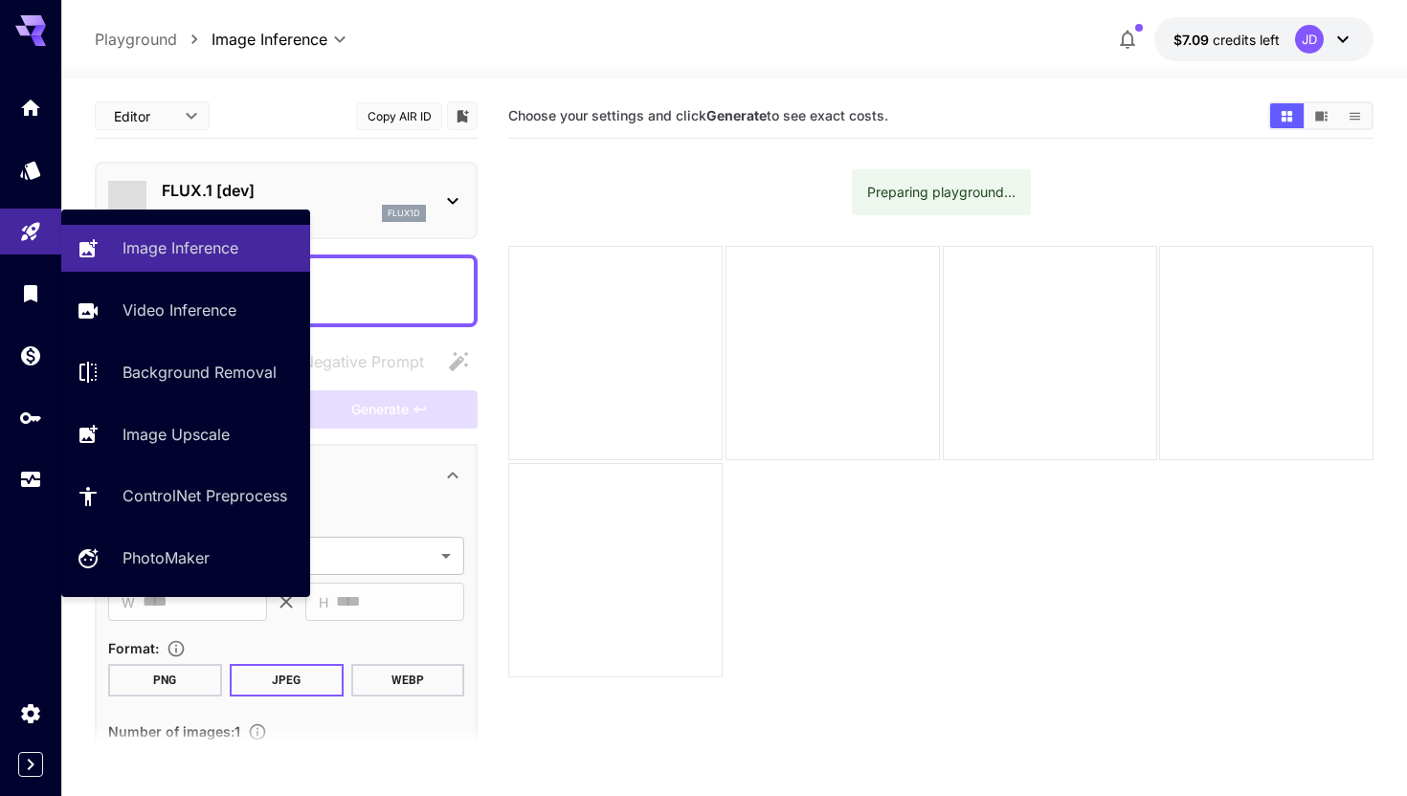
click at [278, 188] on p "FLUX.1 [dev]" at bounding box center [294, 190] width 264 height 23
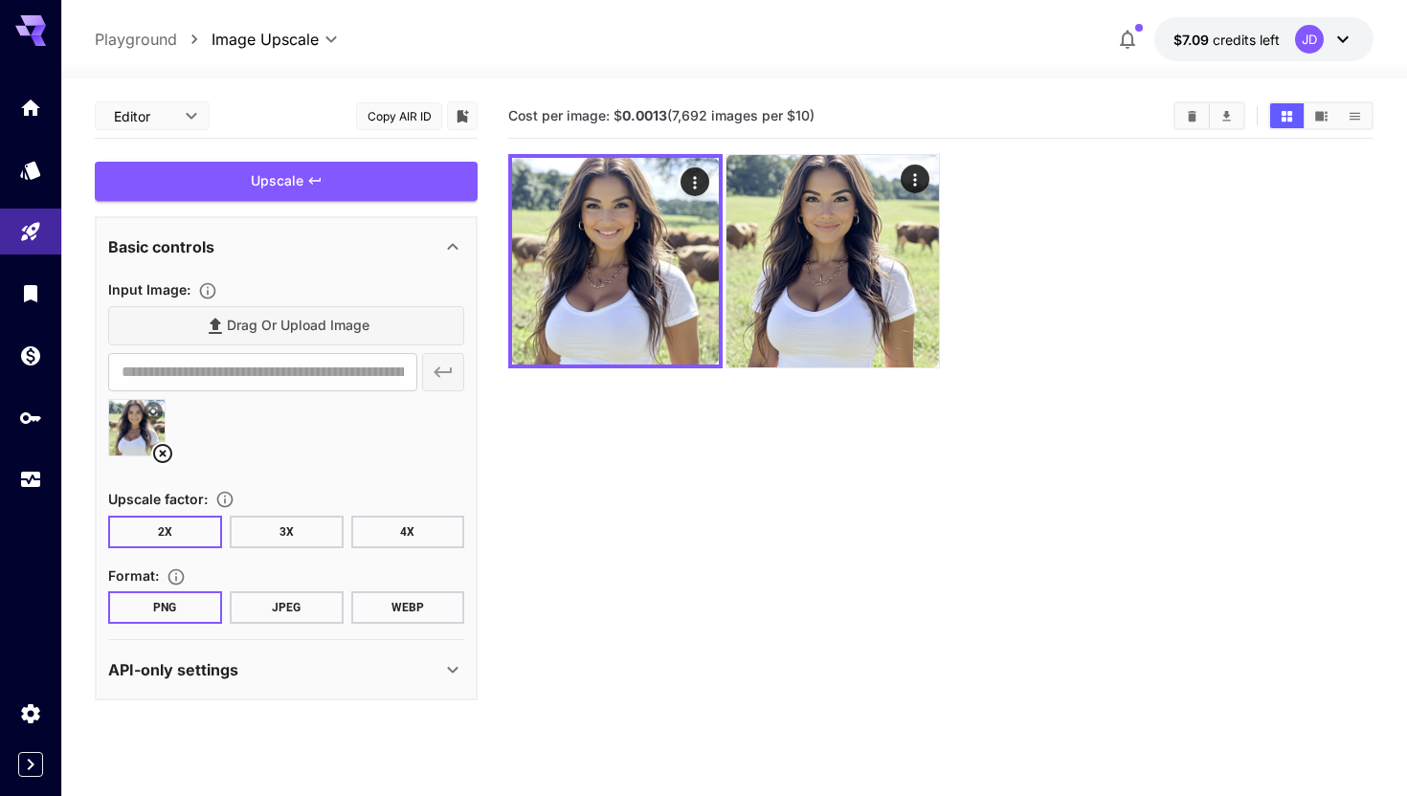
click at [170, 456] on icon at bounding box center [162, 453] width 19 height 19
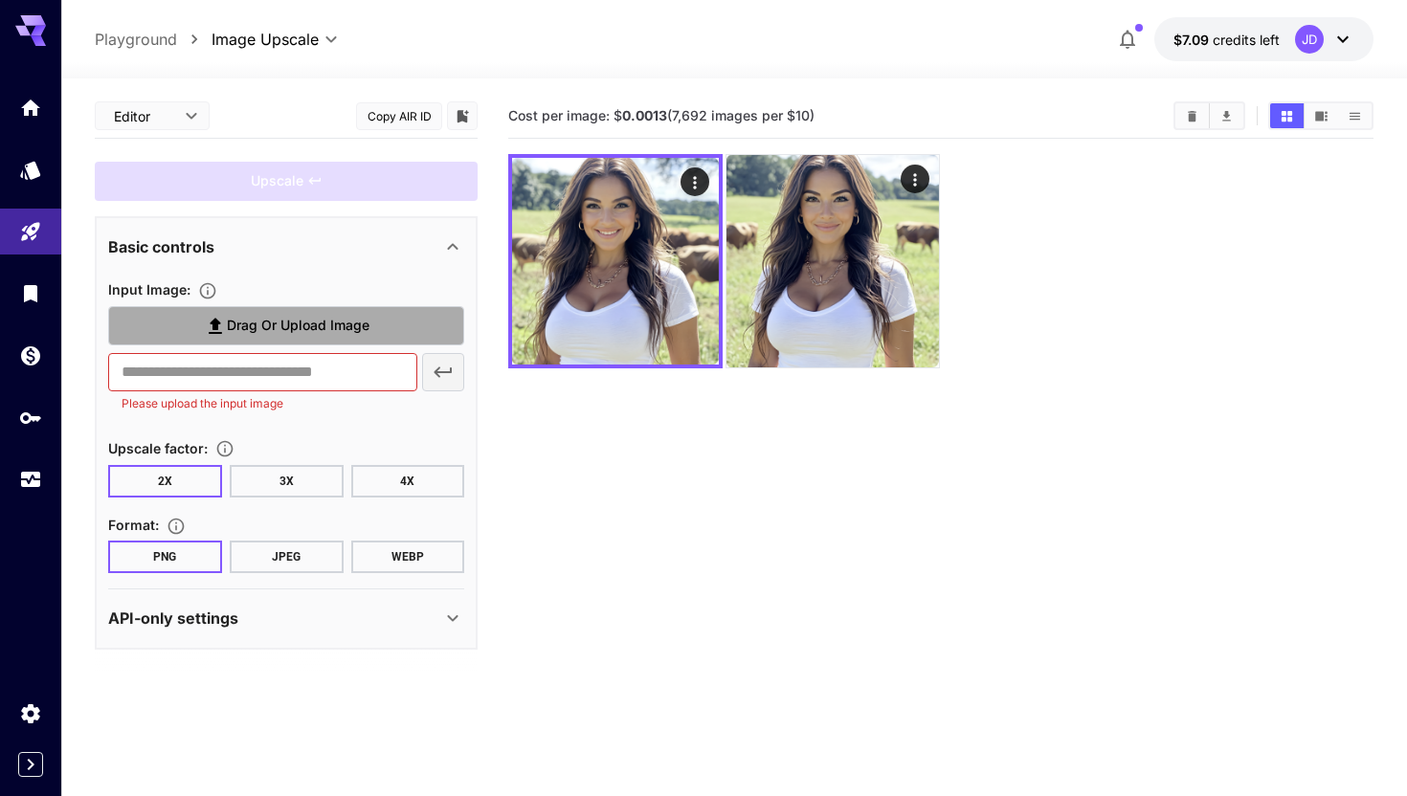
click at [292, 311] on label "Drag or upload image" at bounding box center [286, 325] width 356 height 39
click at [0, 0] on input "Drag or upload image" at bounding box center [0, 0] width 0 height 0
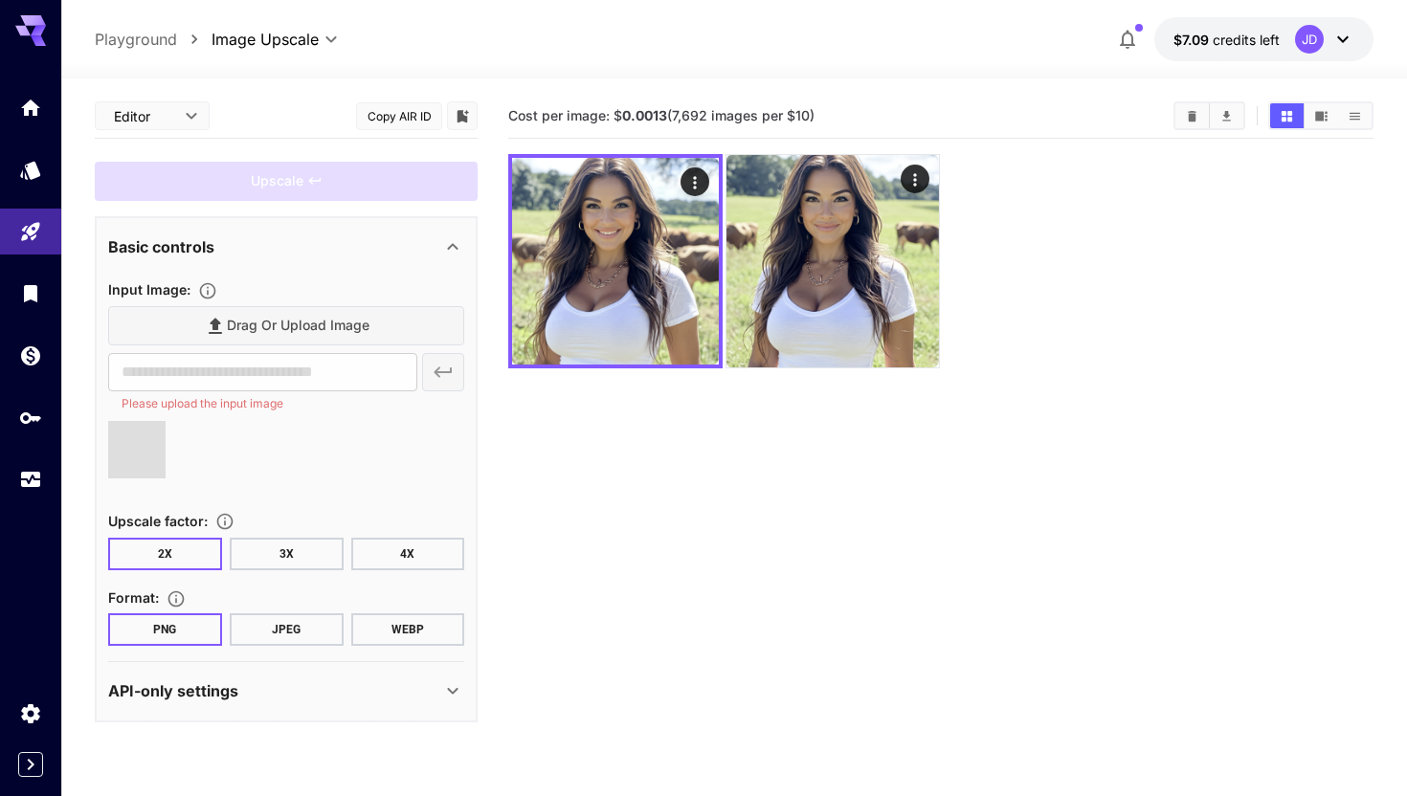
type input "**********"
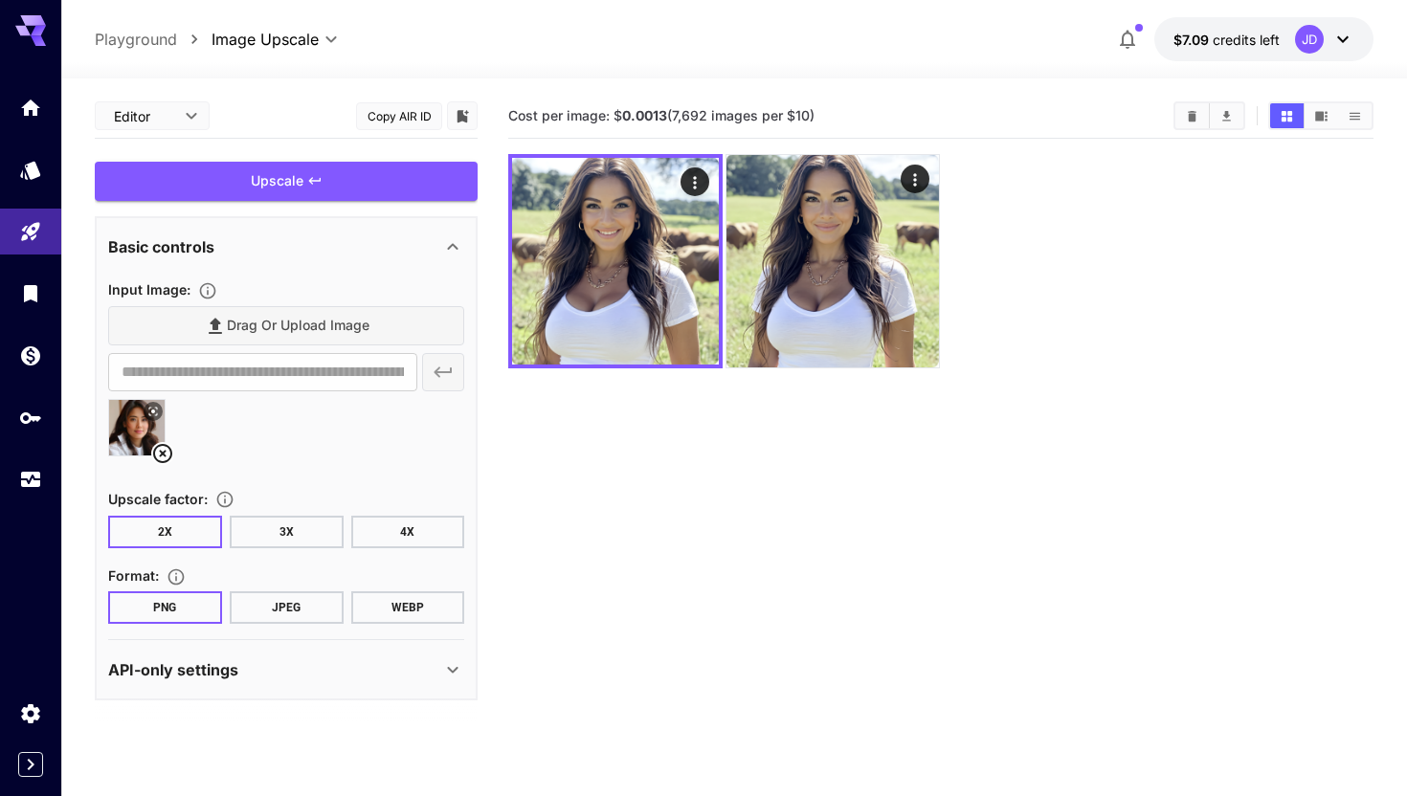
click at [278, 539] on button "3X" at bounding box center [287, 532] width 114 height 33
click at [289, 199] on div "Upscale" at bounding box center [286, 181] width 383 height 39
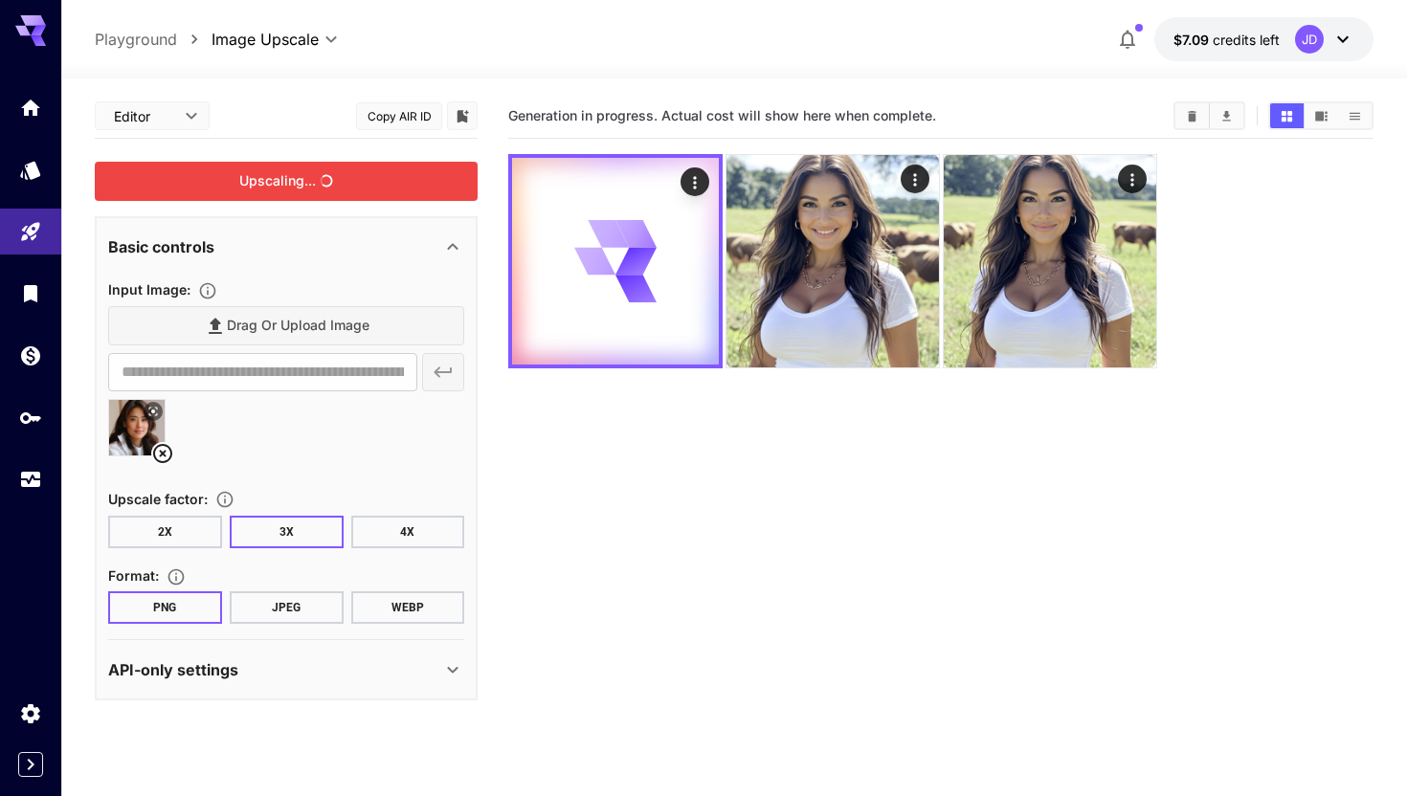
click at [685, 563] on section "Generation in progress. Actual cost will show here when complete." at bounding box center [940, 492] width 865 height 796
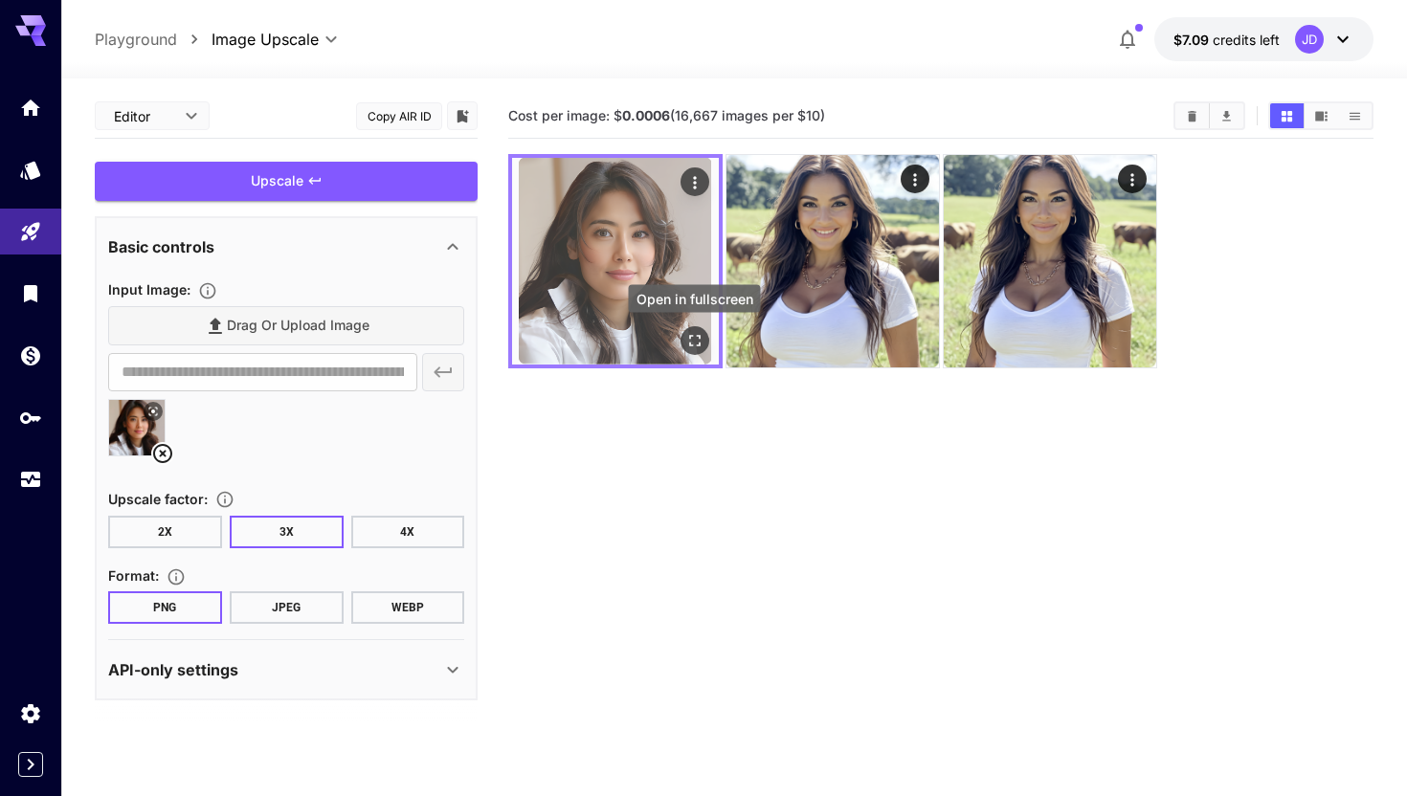
click at [695, 334] on icon "Open in fullscreen" at bounding box center [694, 340] width 19 height 19
click at [699, 174] on icon "Actions" at bounding box center [694, 182] width 19 height 19
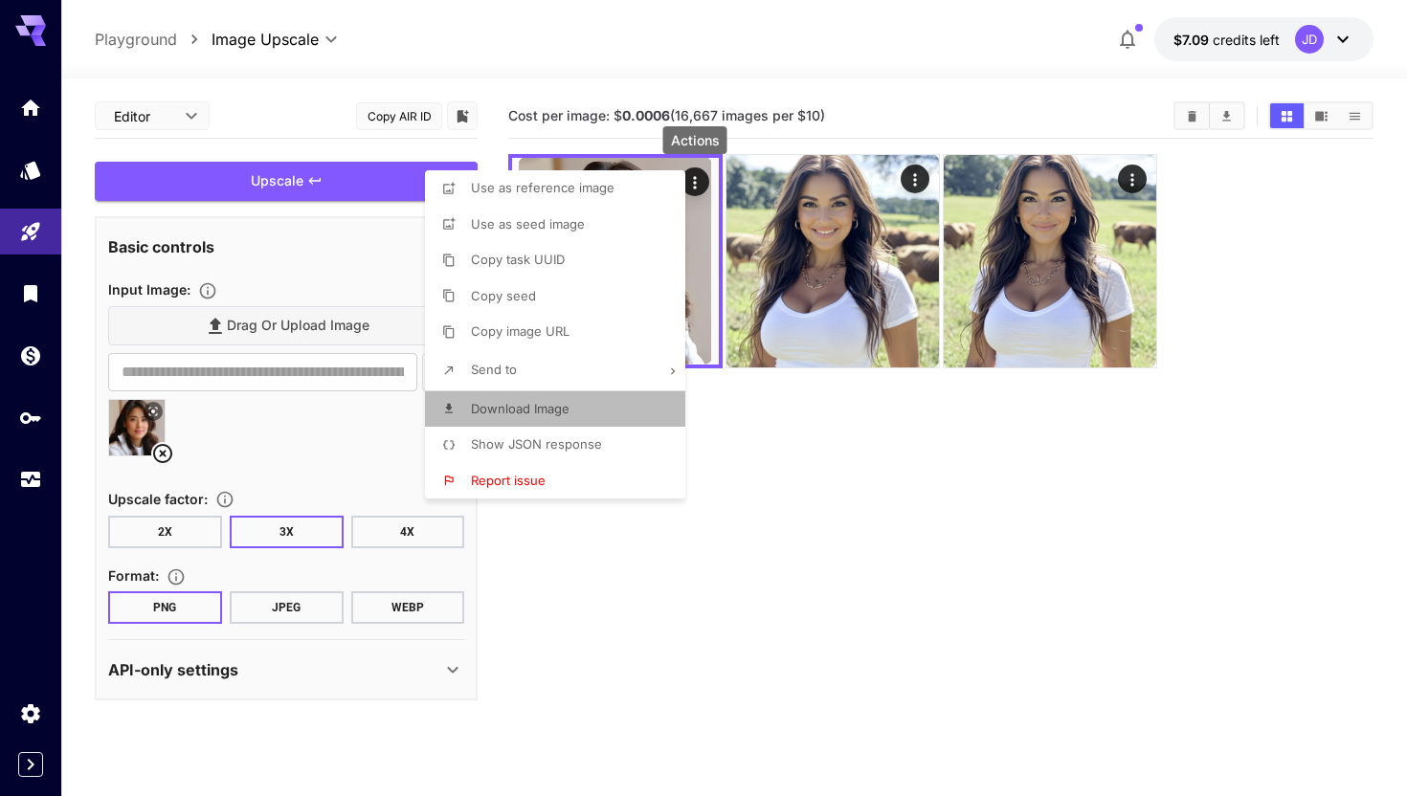
click at [560, 402] on span "Download Image" at bounding box center [520, 408] width 99 height 15
click at [165, 448] on div at bounding box center [703, 398] width 1407 height 796
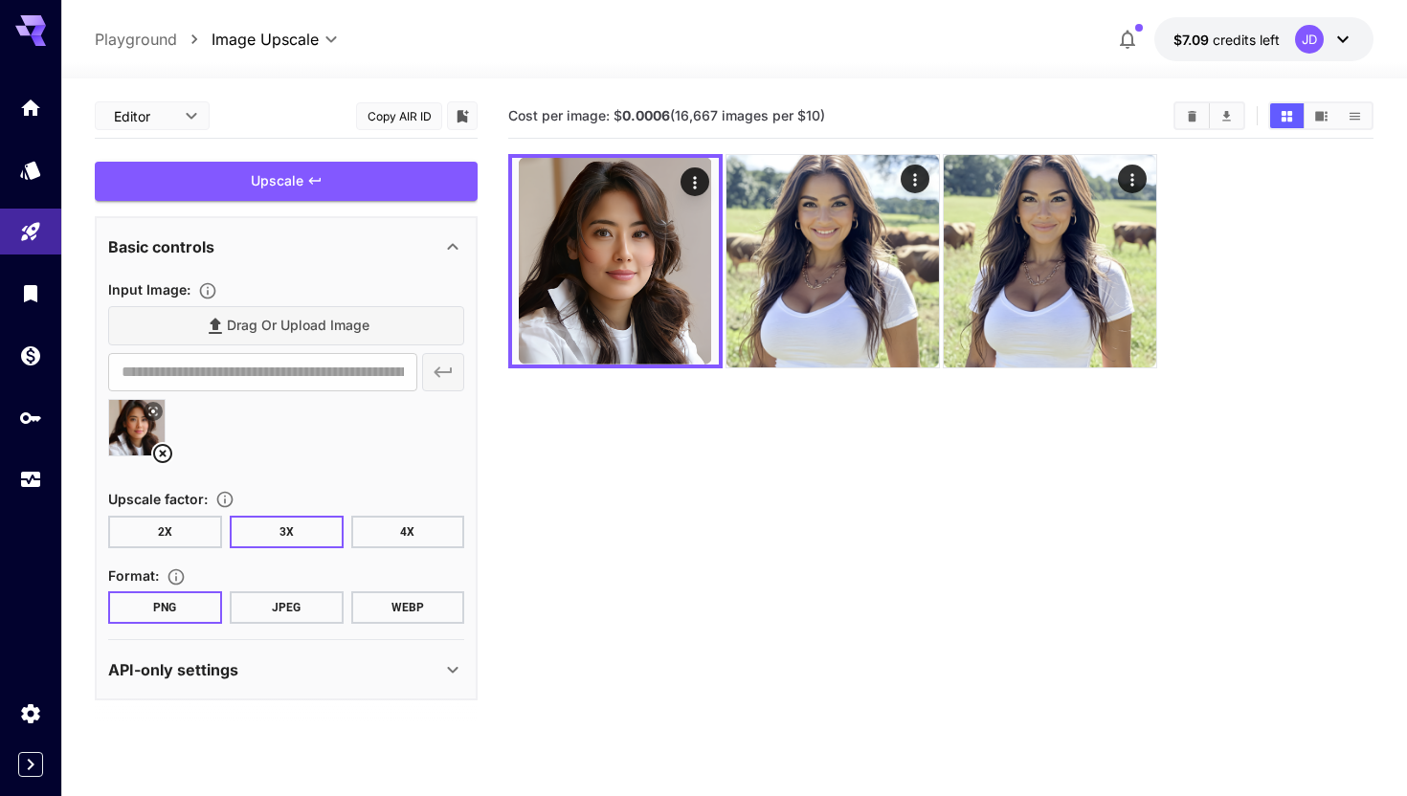
click at [165, 450] on icon at bounding box center [162, 453] width 19 height 19
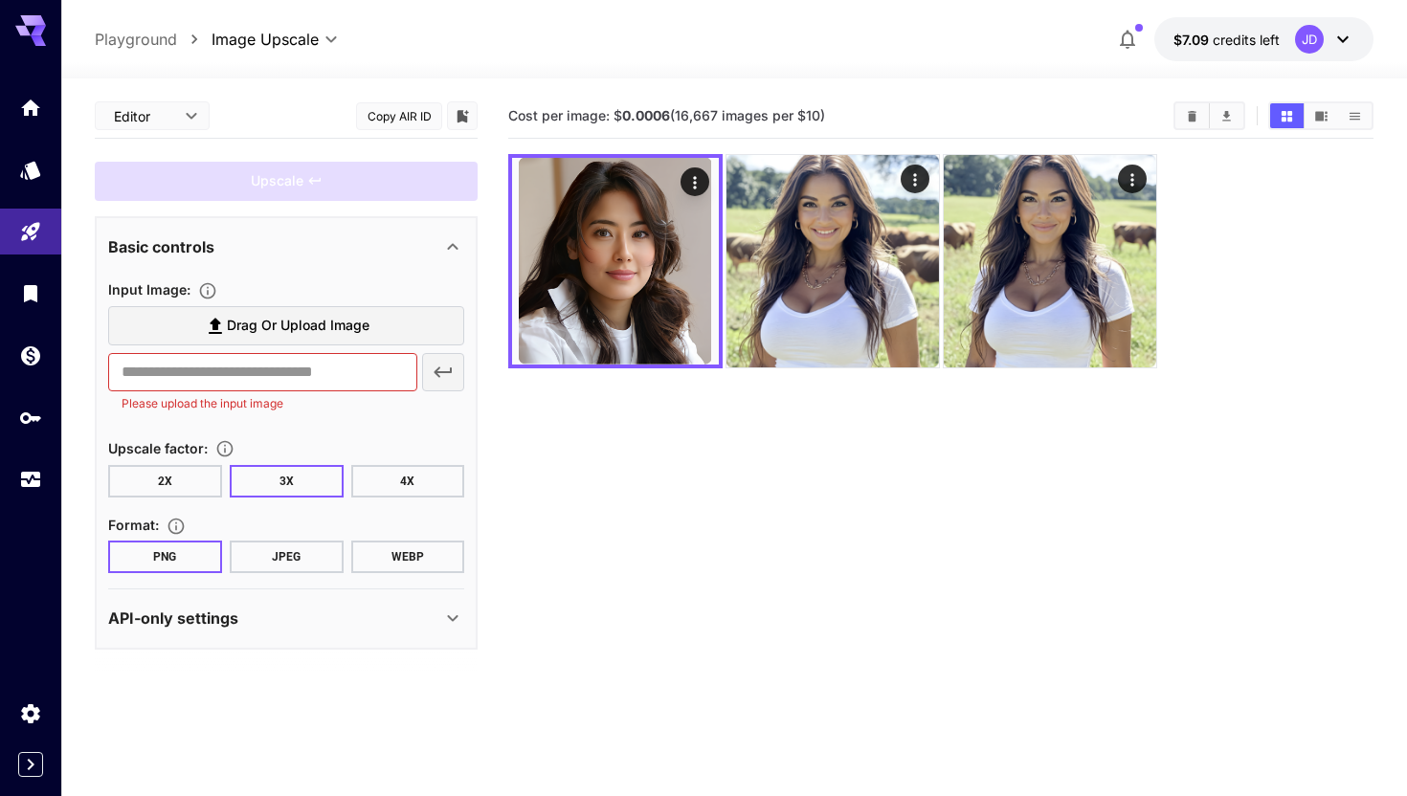
click at [189, 349] on section "Drag or upload image ​ Please upload the input image" at bounding box center [286, 359] width 356 height 106
click at [190, 340] on label "Drag or upload image" at bounding box center [286, 325] width 356 height 39
click at [0, 0] on input "Drag or upload image" at bounding box center [0, 0] width 0 height 0
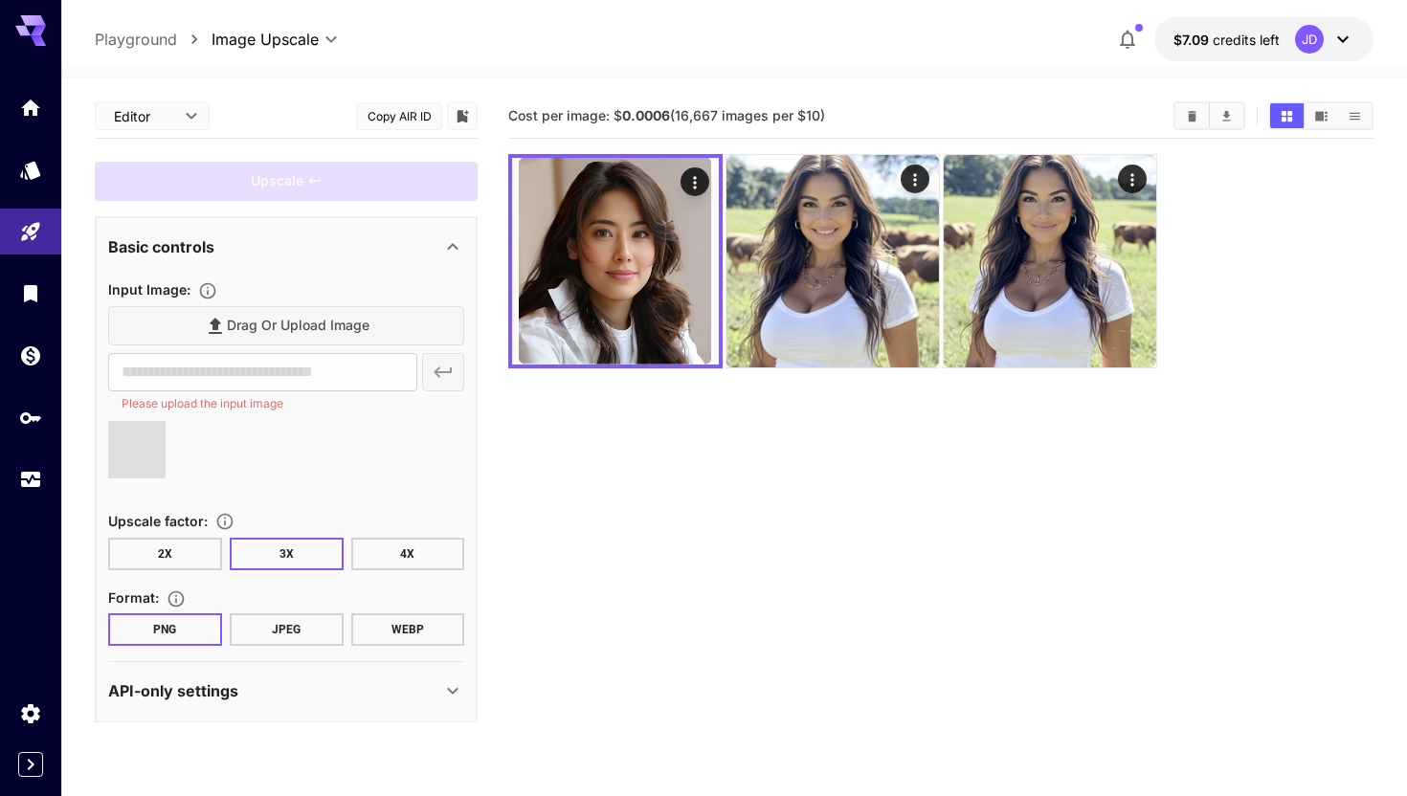
type input "**********"
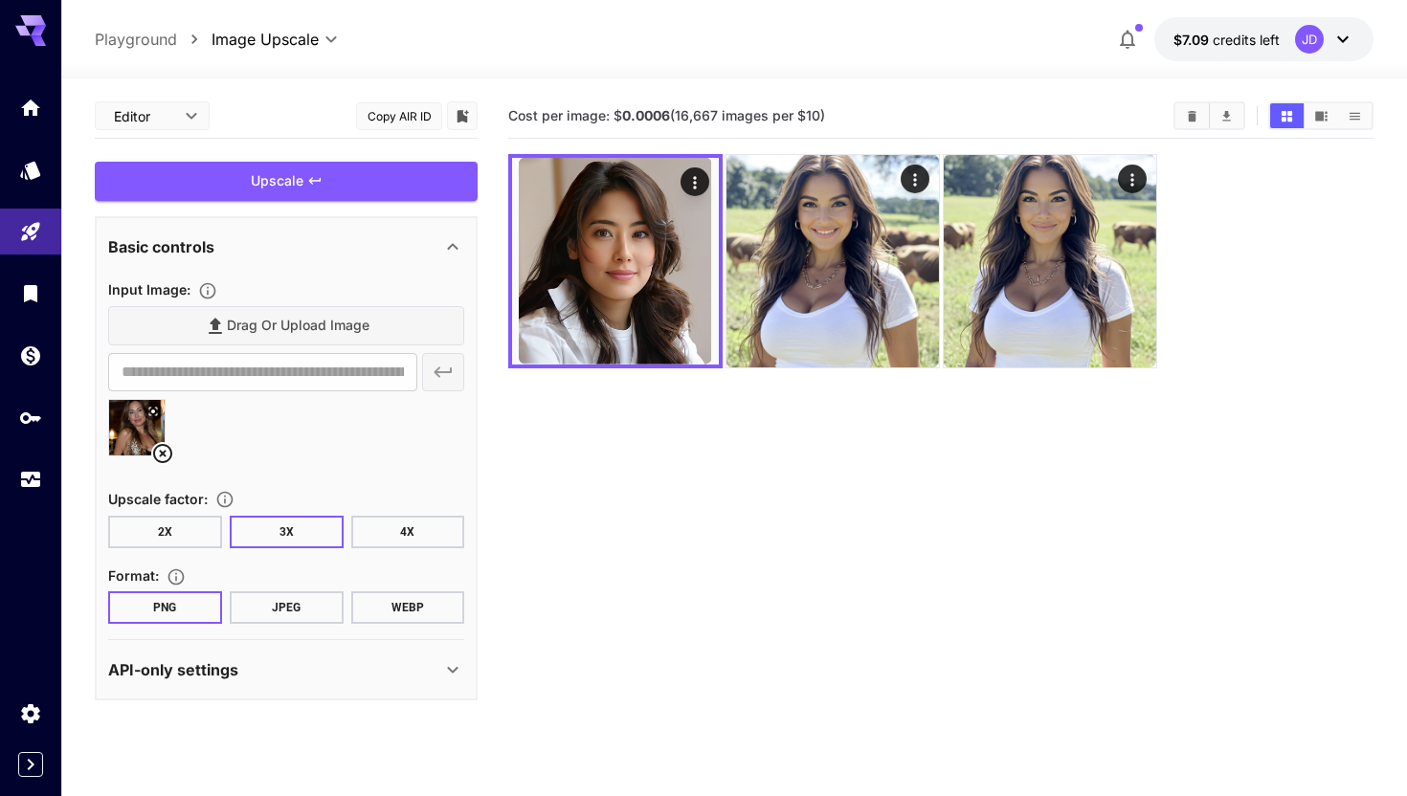
click at [281, 194] on div "Upscale" at bounding box center [286, 181] width 383 height 39
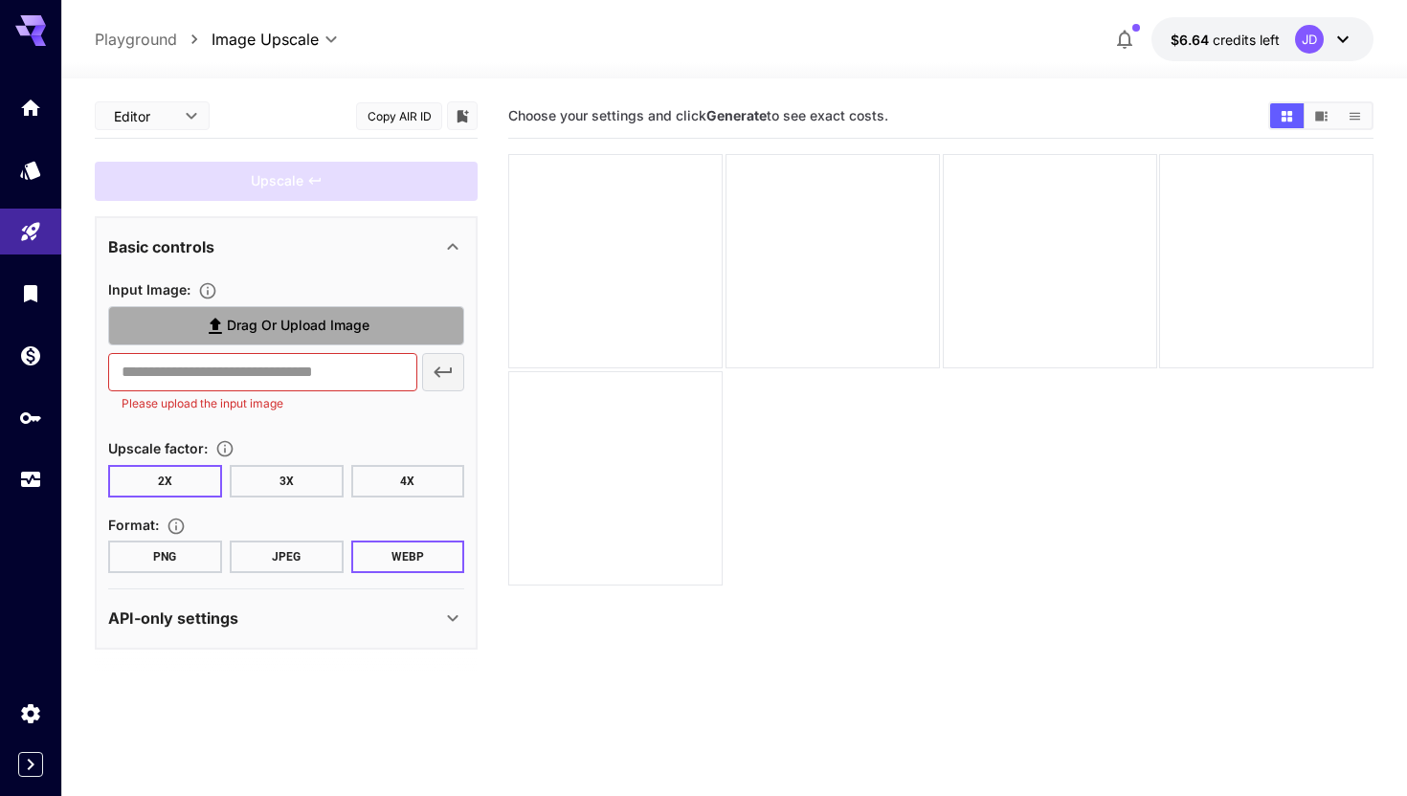
click at [244, 337] on label "Drag or upload image" at bounding box center [286, 325] width 356 height 39
click at [0, 0] on input "Drag or upload image" at bounding box center [0, 0] width 0 height 0
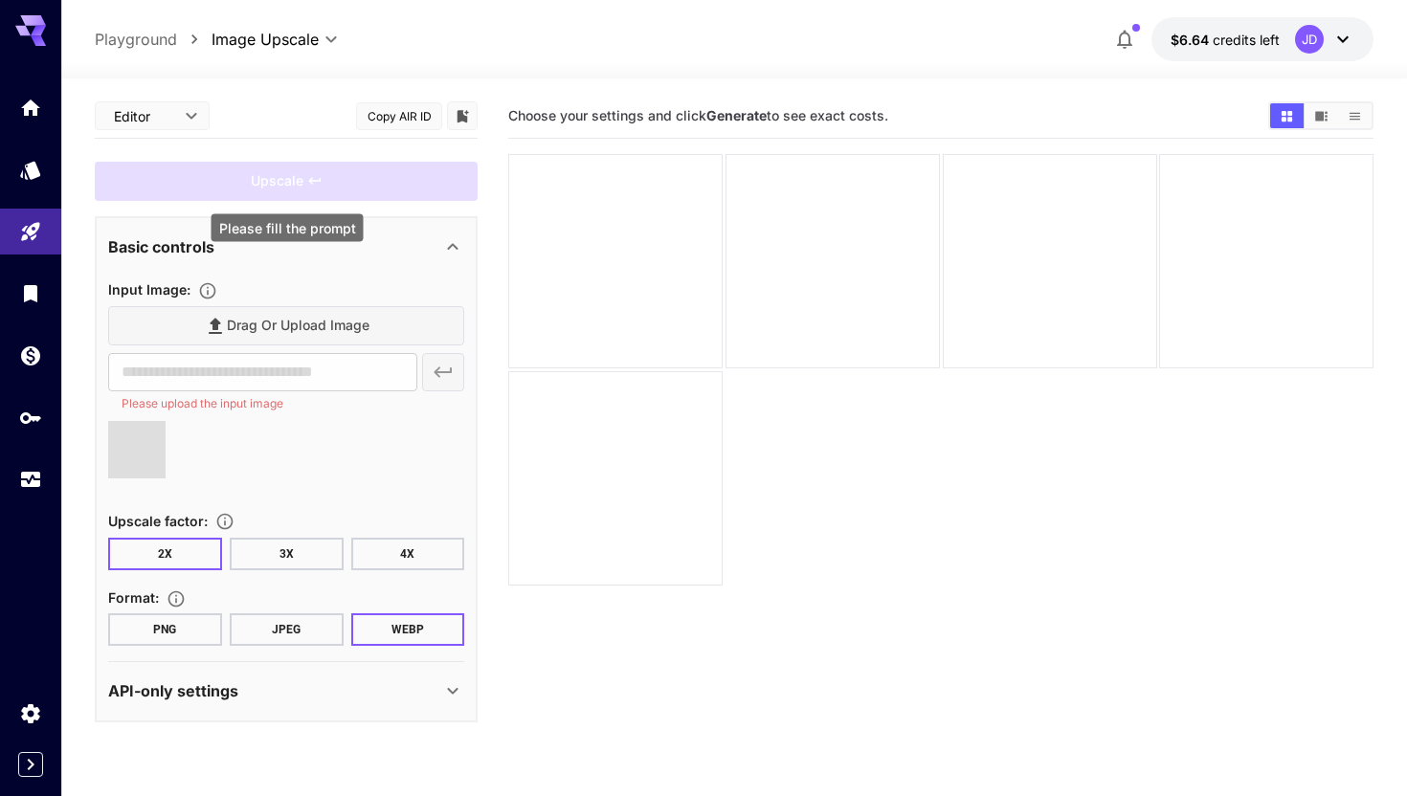
click at [345, 175] on div "Upscale" at bounding box center [286, 181] width 383 height 39
click at [311, 546] on button "3X" at bounding box center [287, 554] width 114 height 33
click at [198, 546] on button "2X" at bounding box center [165, 554] width 114 height 33
click at [273, 231] on div "Please fill the prompt" at bounding box center [288, 228] width 152 height 28
type input "**********"
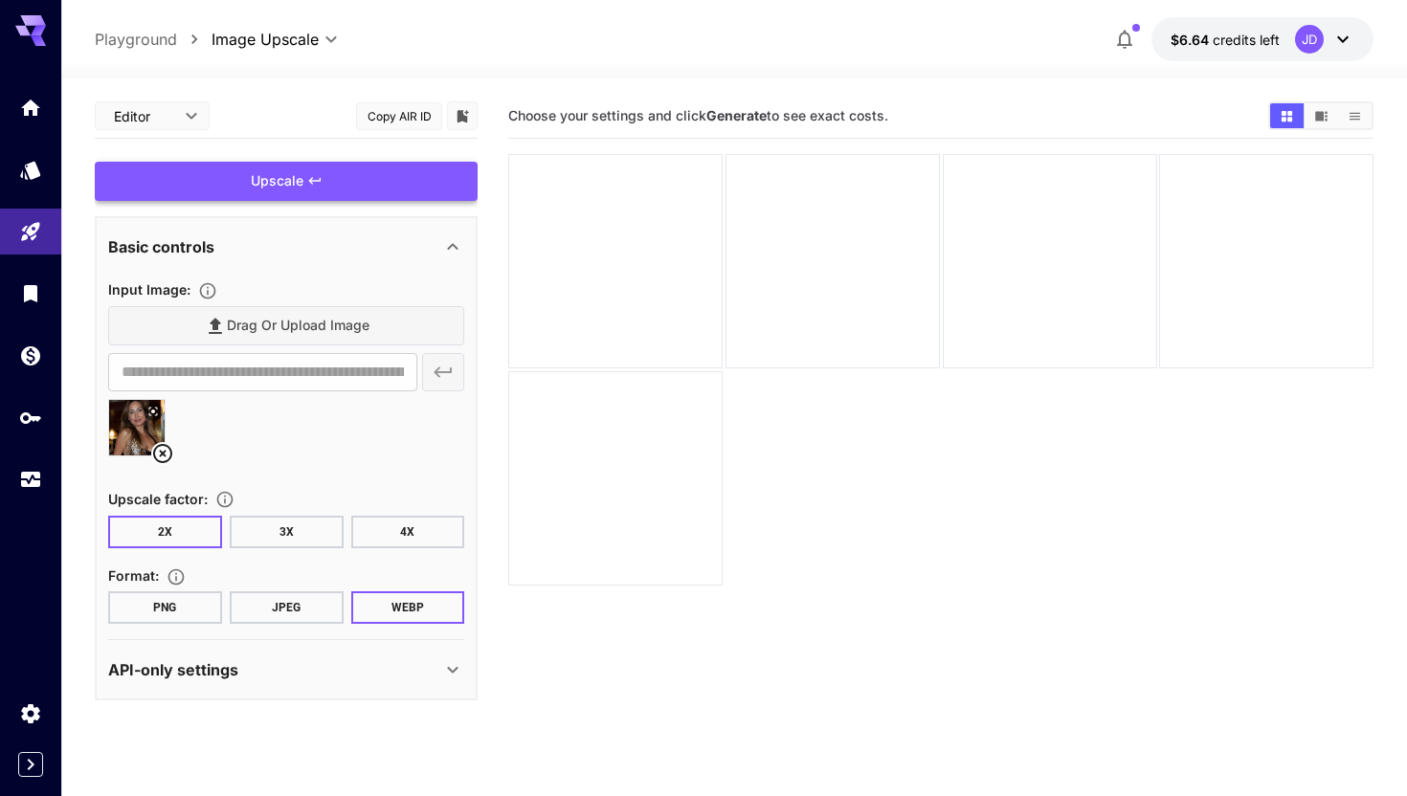
click at [335, 195] on div "Upscale" at bounding box center [286, 181] width 383 height 39
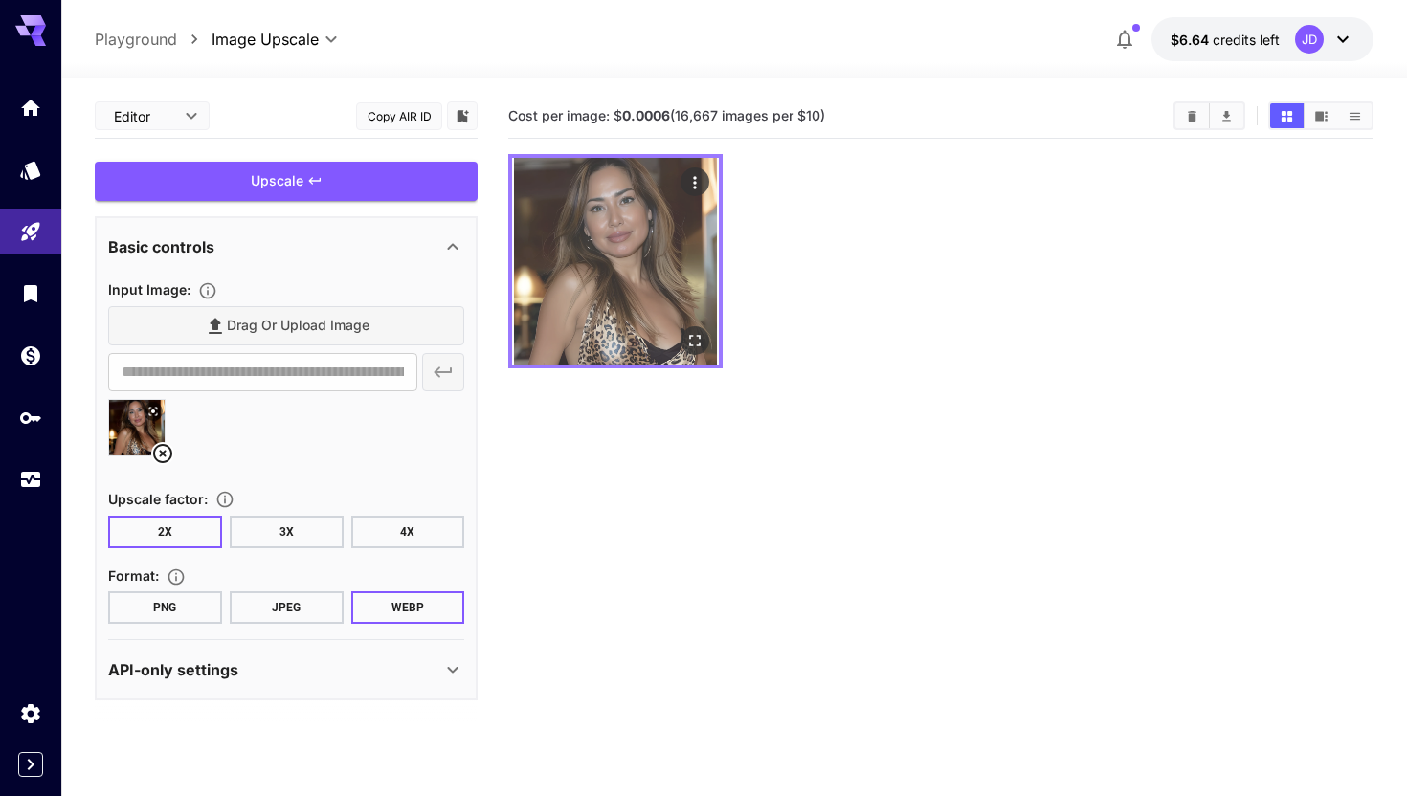
click at [691, 337] on icon "Open in fullscreen" at bounding box center [694, 340] width 19 height 19
click at [700, 177] on icon "Actions" at bounding box center [694, 182] width 19 height 19
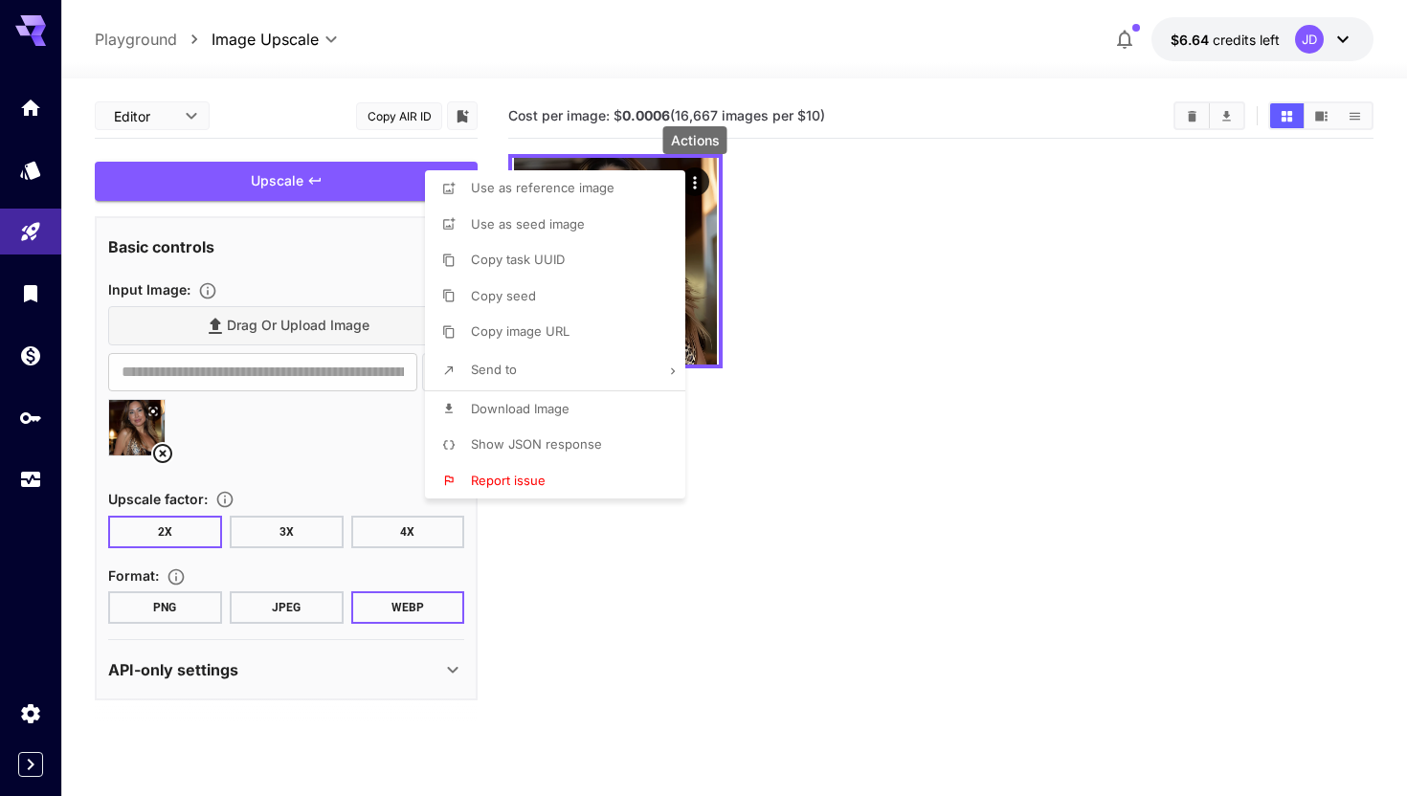
click at [609, 399] on li "Download Image" at bounding box center [561, 409] width 272 height 36
click at [165, 449] on div at bounding box center [703, 398] width 1407 height 796
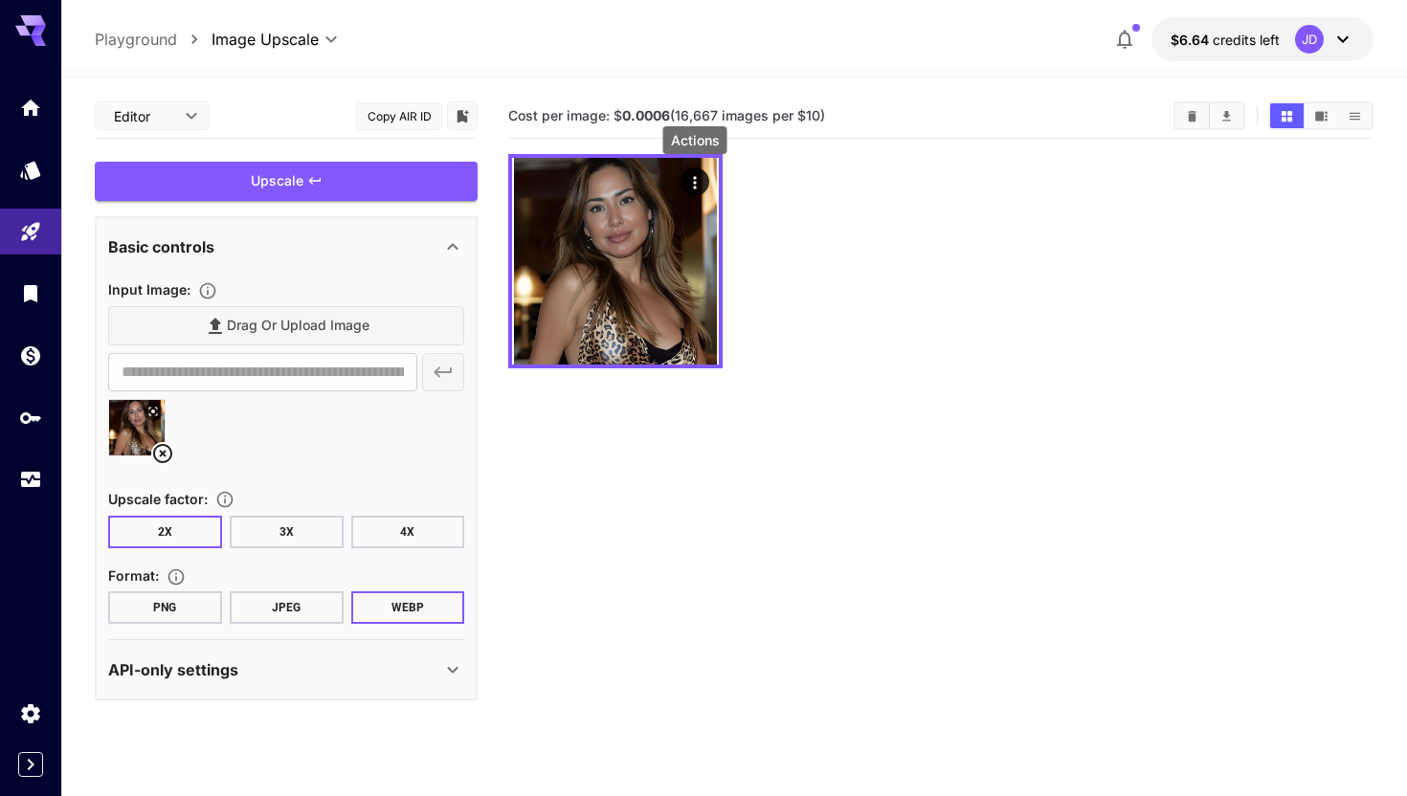
click at [167, 450] on icon at bounding box center [162, 453] width 23 height 23
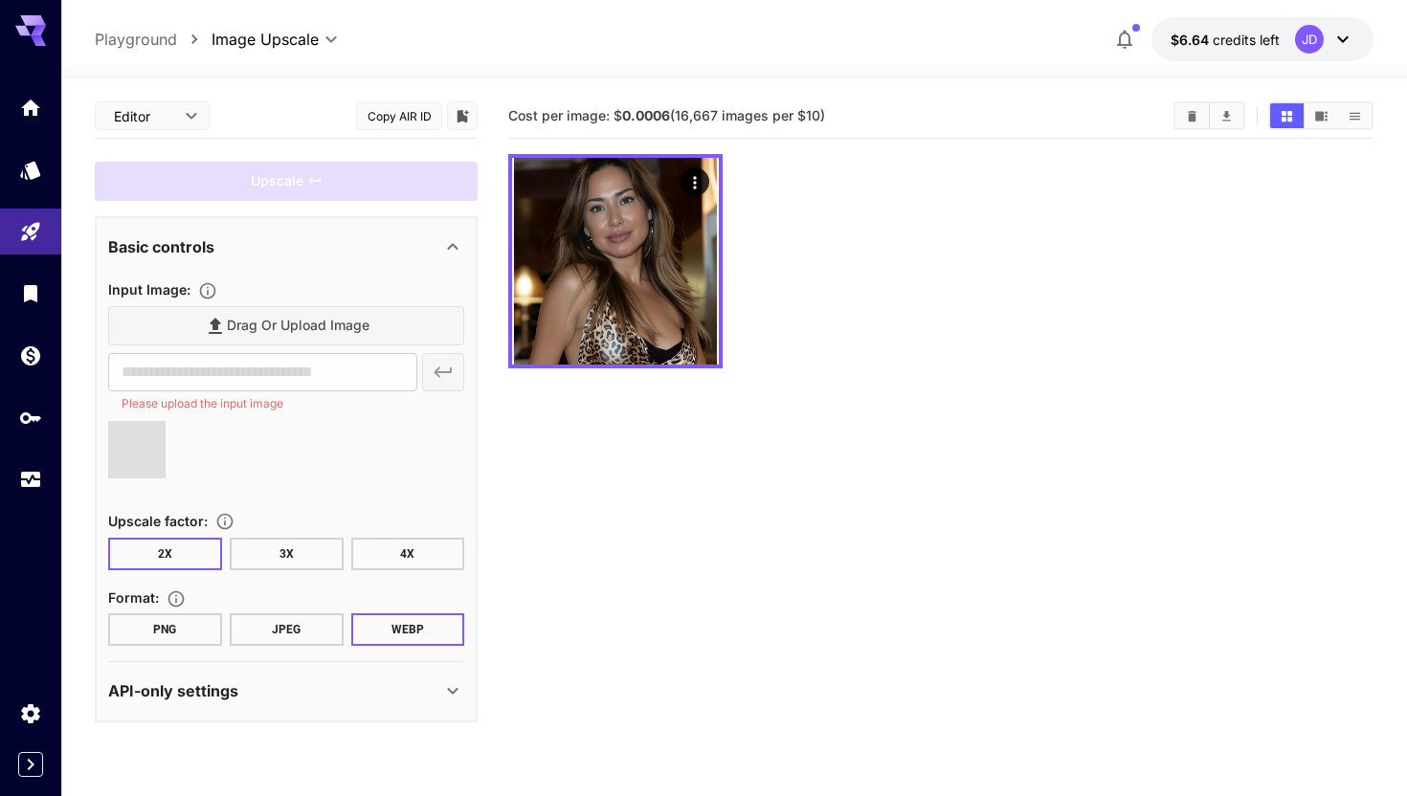
type input "**********"
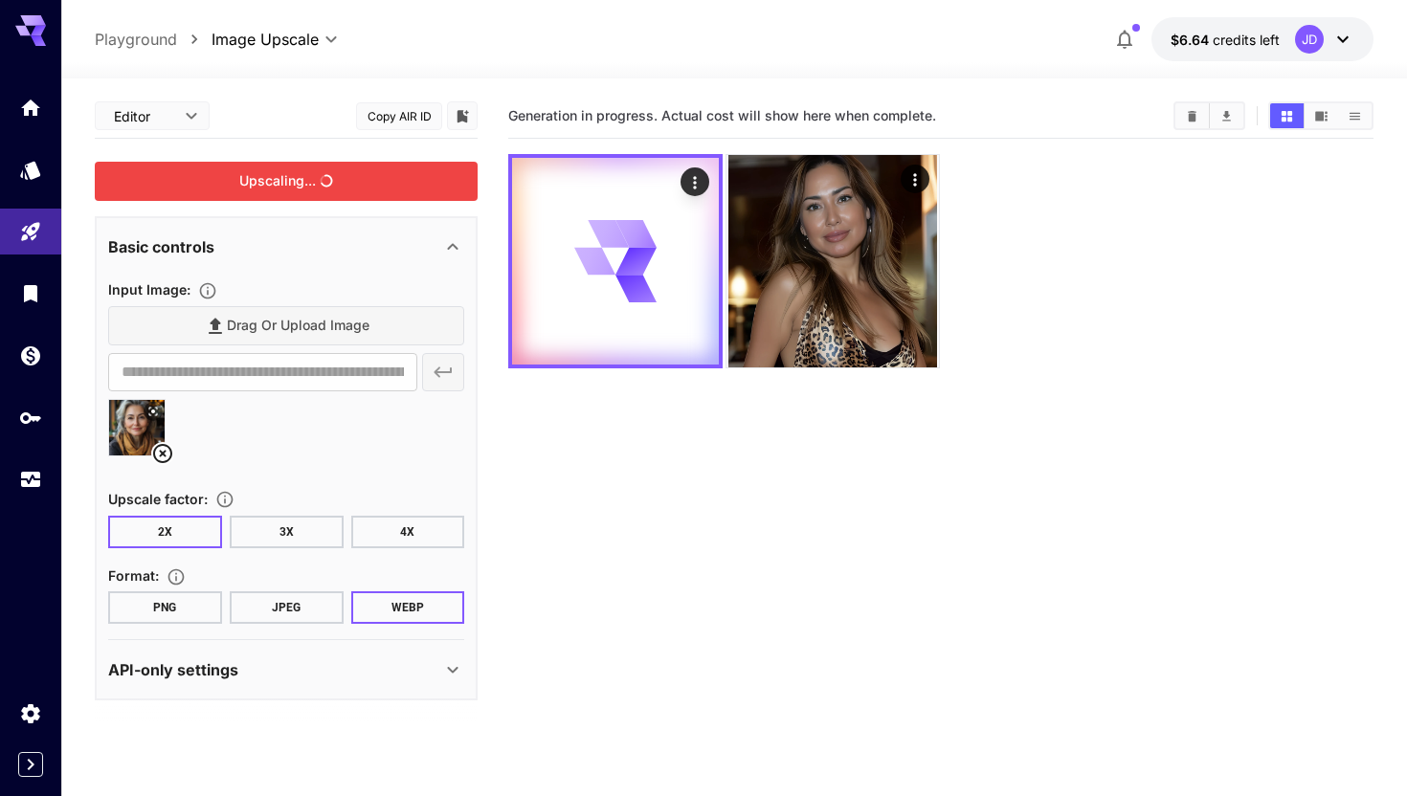
click at [265, 182] on div "Upscaling..." at bounding box center [286, 181] width 383 height 39
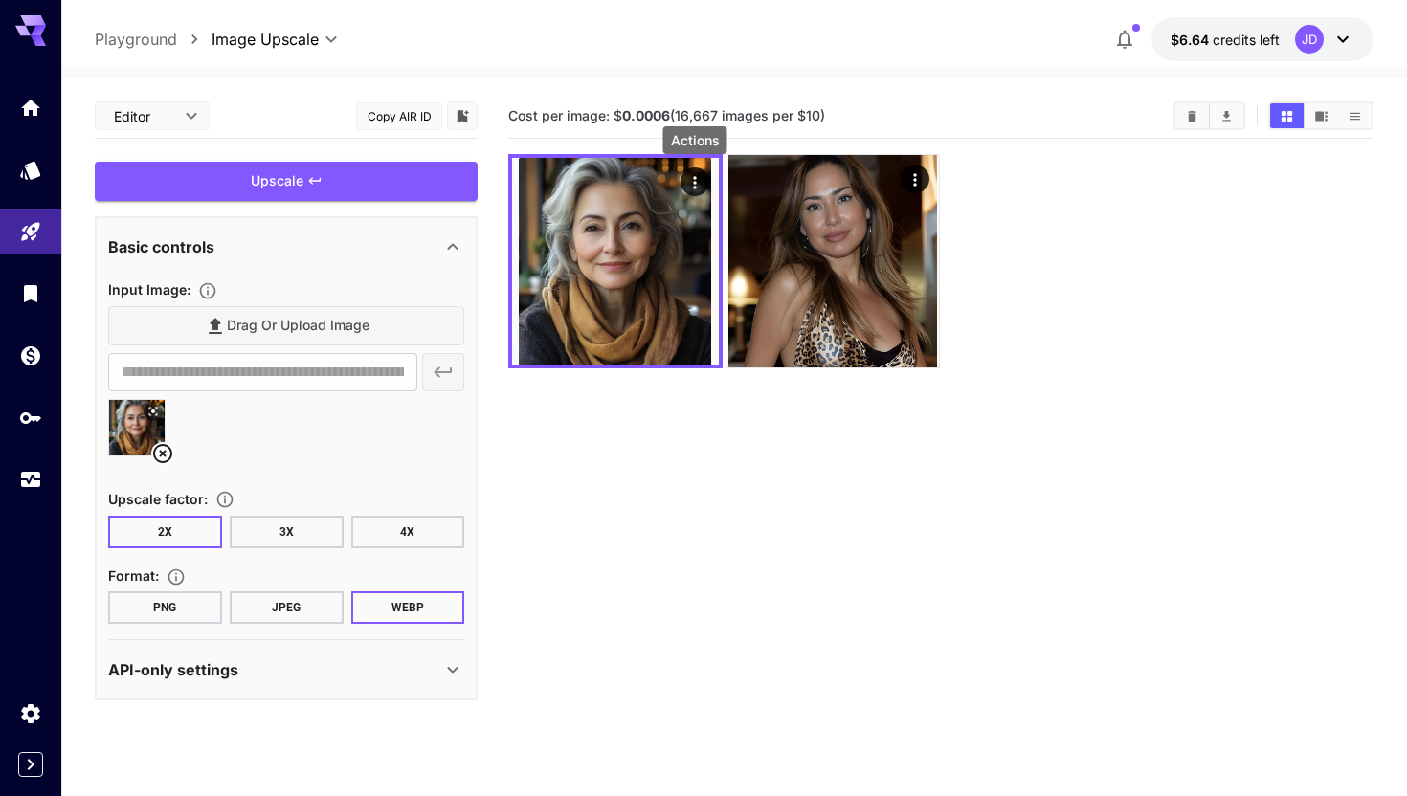
click at [700, 178] on icon "Actions" at bounding box center [694, 182] width 19 height 19
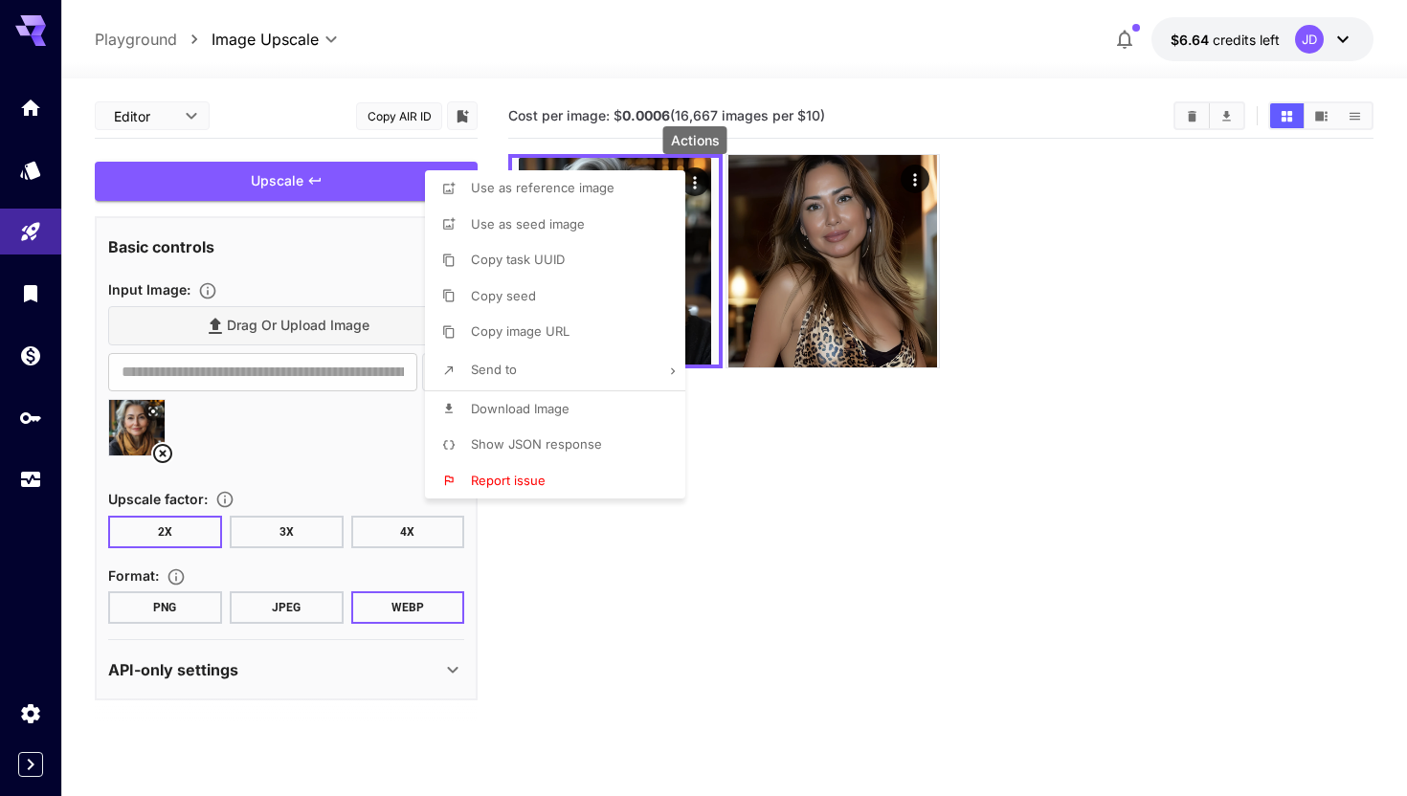
click at [506, 398] on li "Download Image" at bounding box center [561, 409] width 272 height 36
click at [190, 421] on div at bounding box center [703, 398] width 1407 height 796
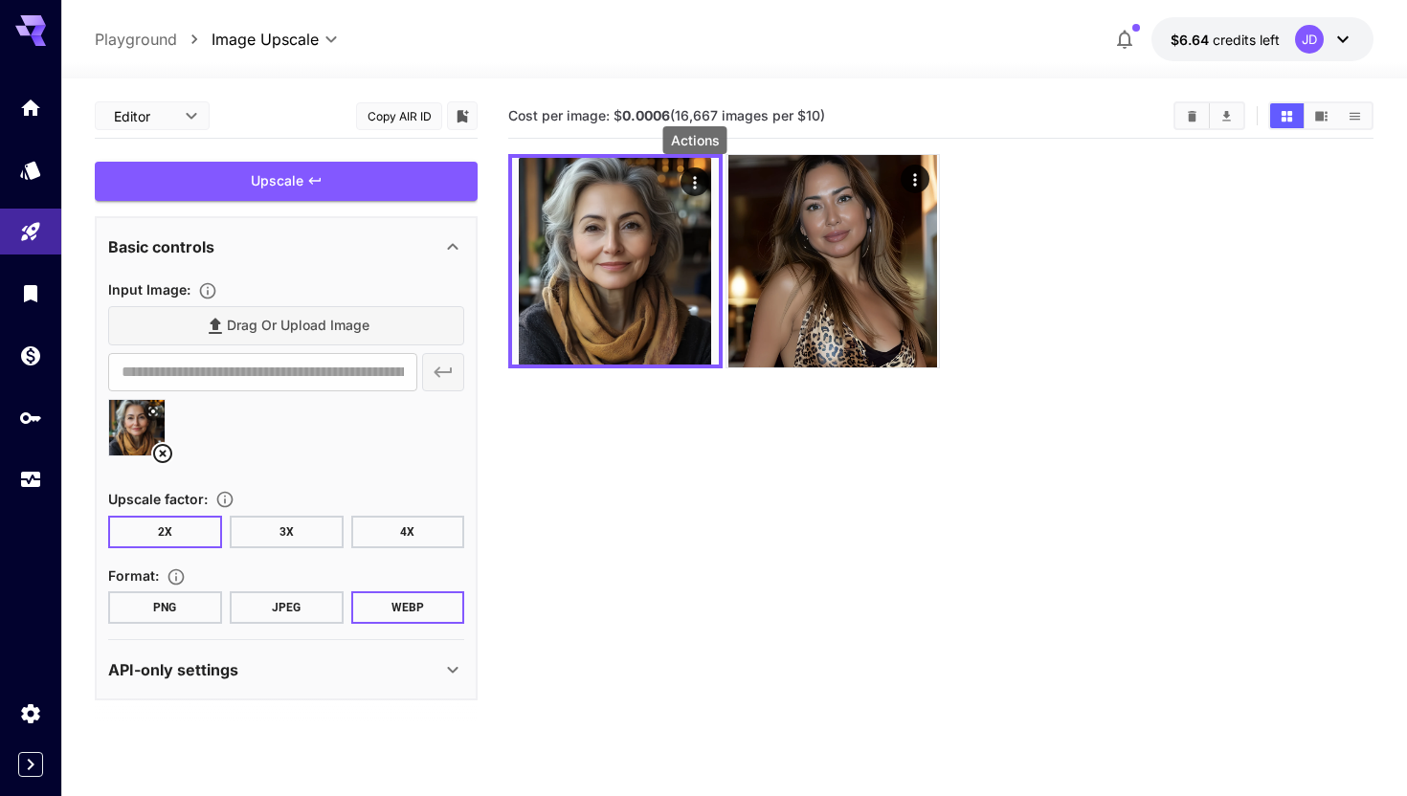
click at [167, 448] on icon at bounding box center [162, 453] width 23 height 23
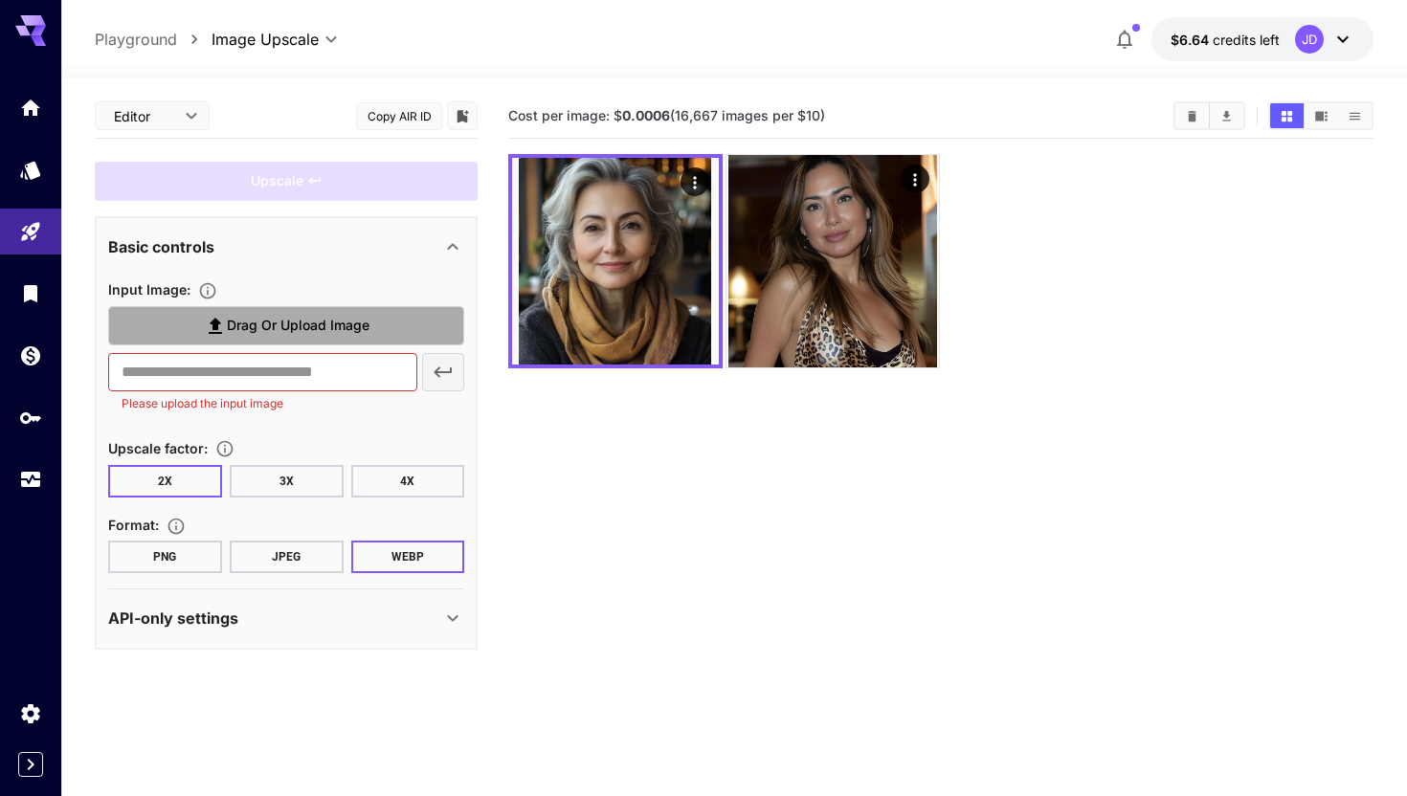
click at [264, 325] on span "Drag or upload image" at bounding box center [298, 326] width 143 height 24
click at [0, 0] on input "Drag or upload image" at bounding box center [0, 0] width 0 height 0
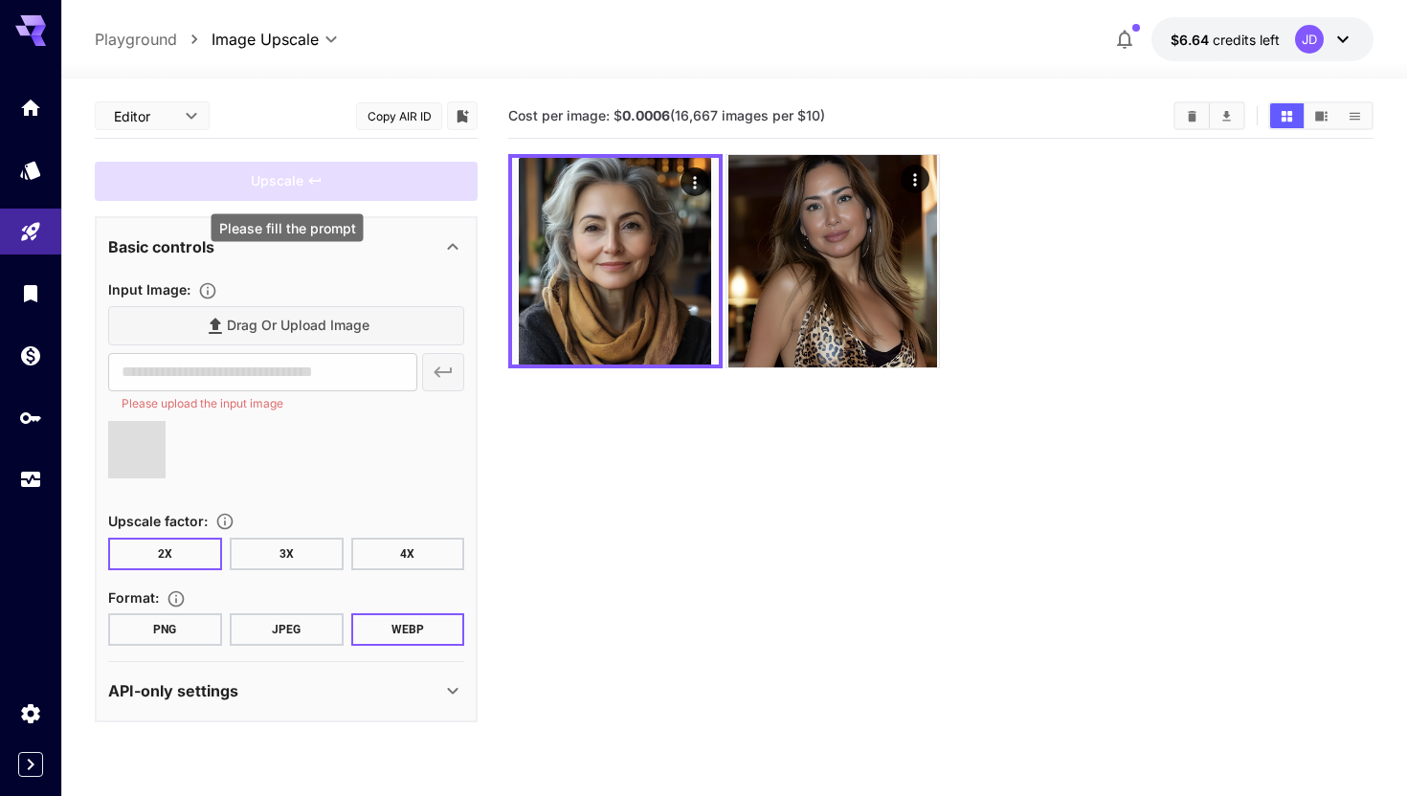
type input "**********"
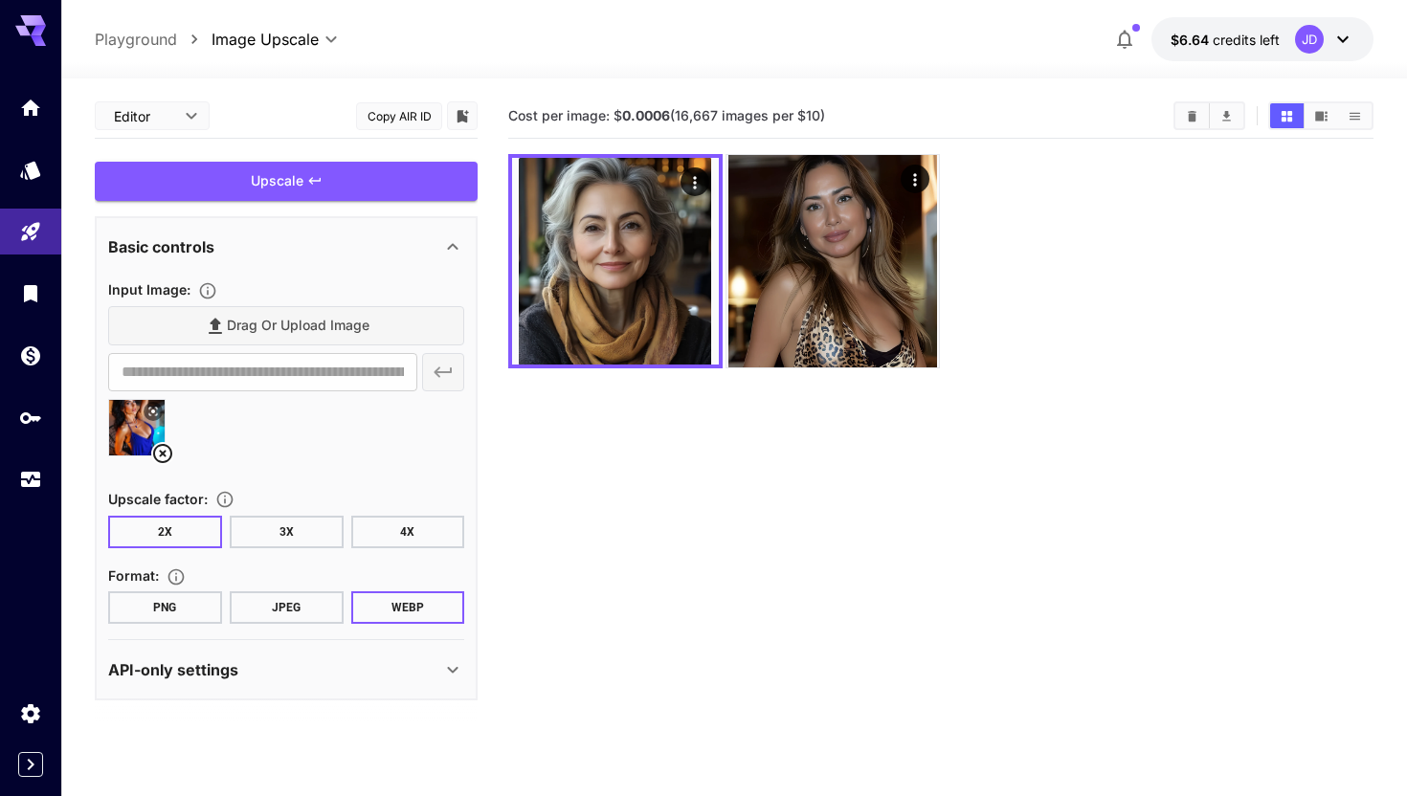
click at [301, 194] on div "Upscale" at bounding box center [286, 181] width 383 height 39
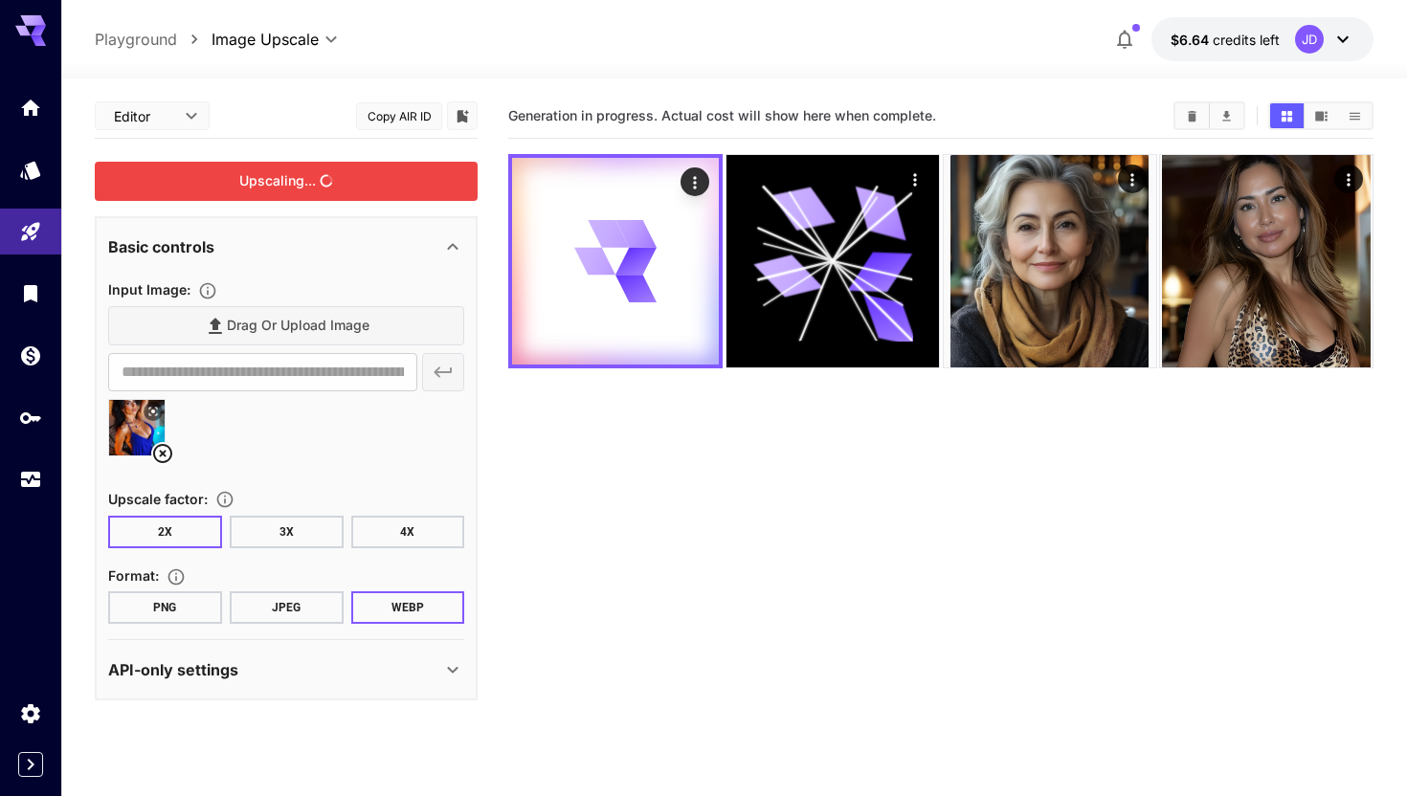
click at [301, 194] on div "Upscaling..." at bounding box center [286, 181] width 383 height 39
